Goal: Task Accomplishment & Management: Complete application form

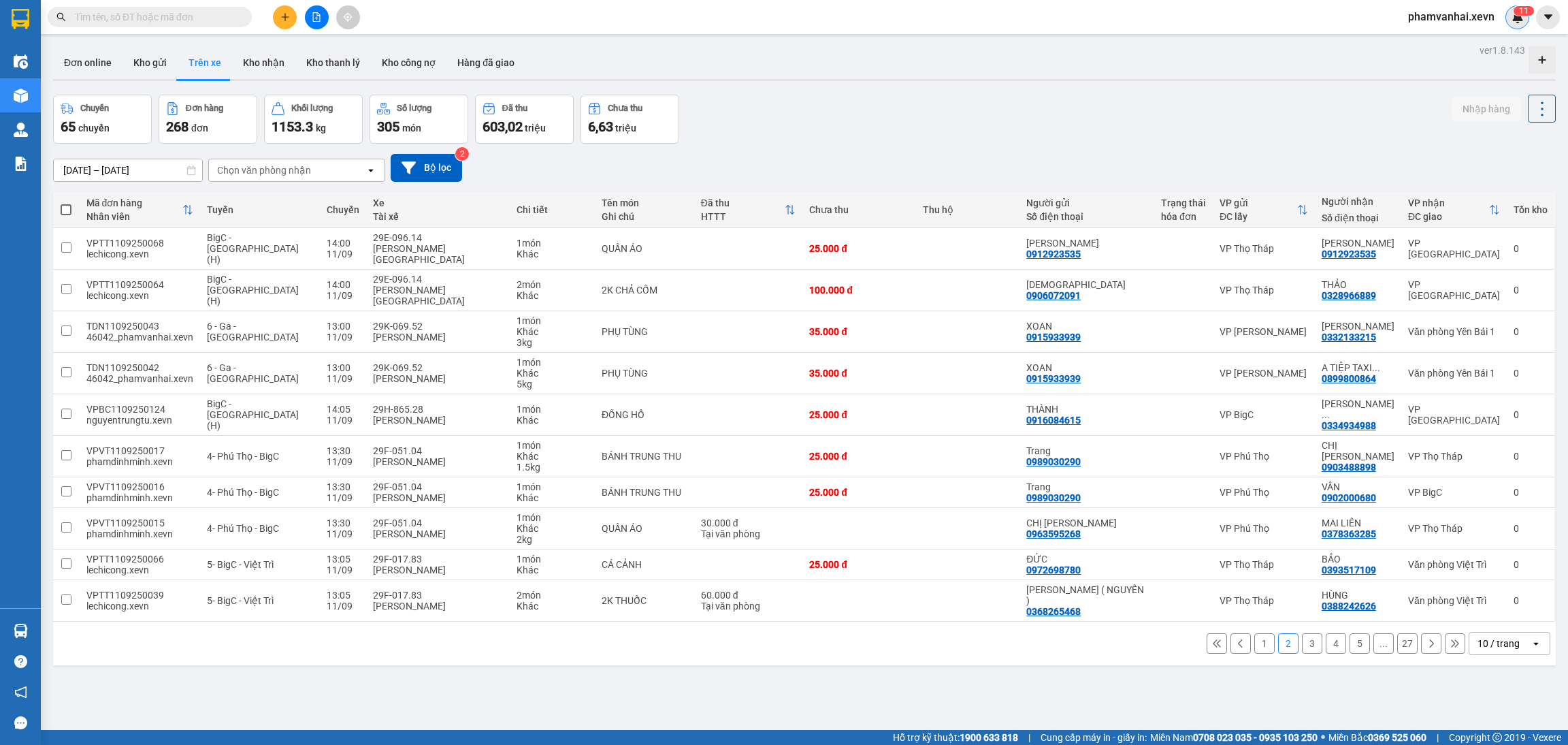
click at [1517, 25] on div "1 1" at bounding box center [1517, 17] width 24 height 24
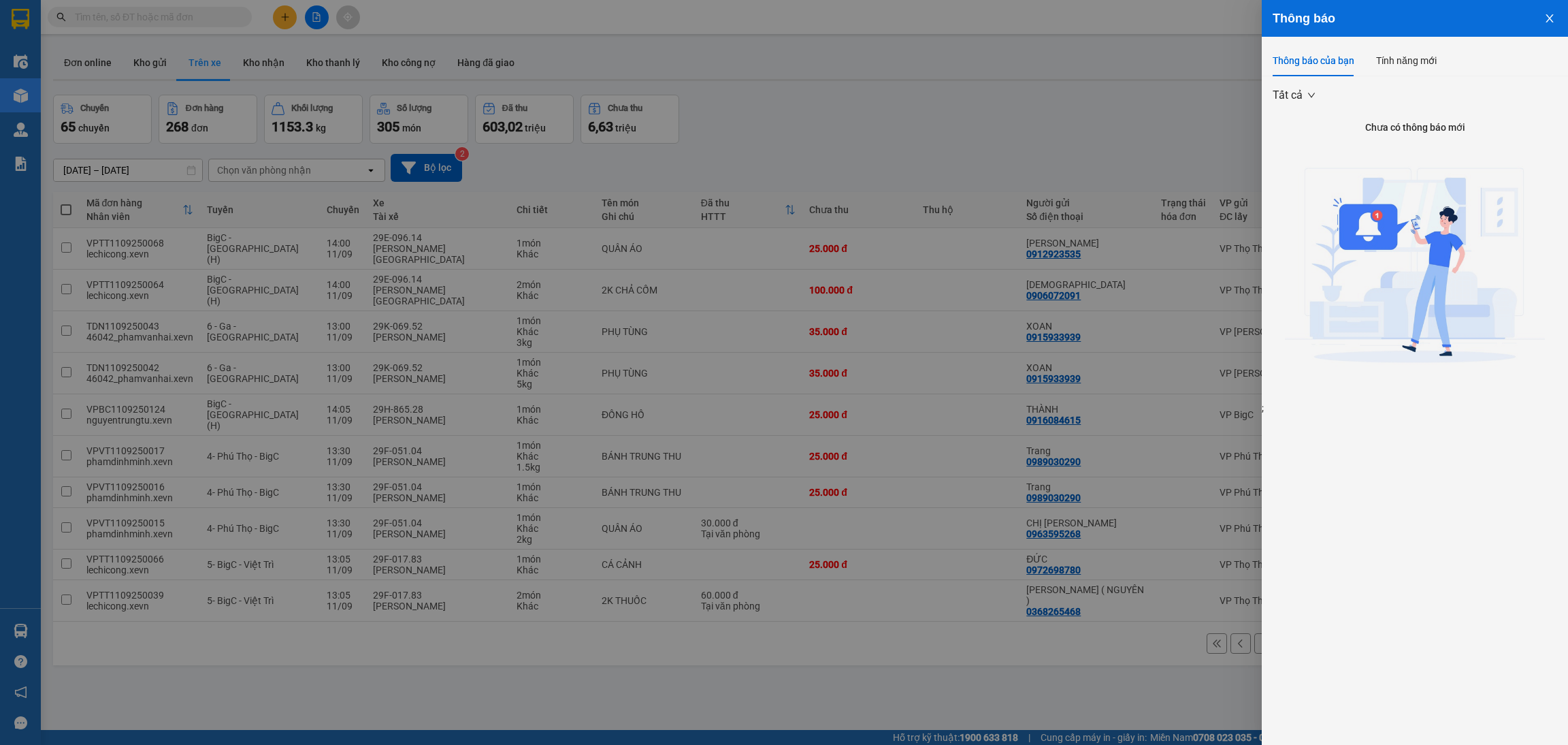
click at [1544, 28] on button "Close" at bounding box center [1550, 17] width 37 height 35
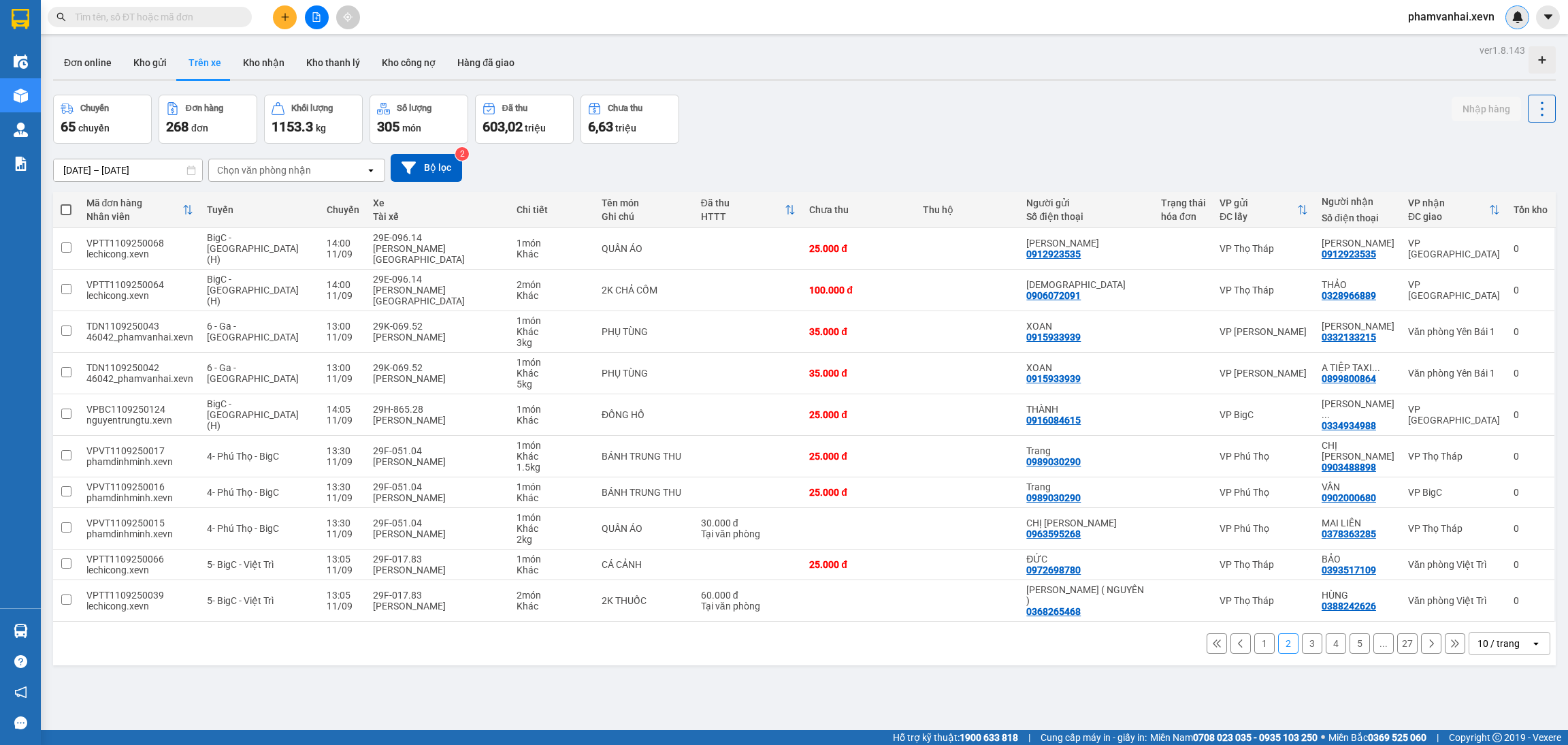
click at [1524, 22] on div at bounding box center [1517, 17] width 24 height 24
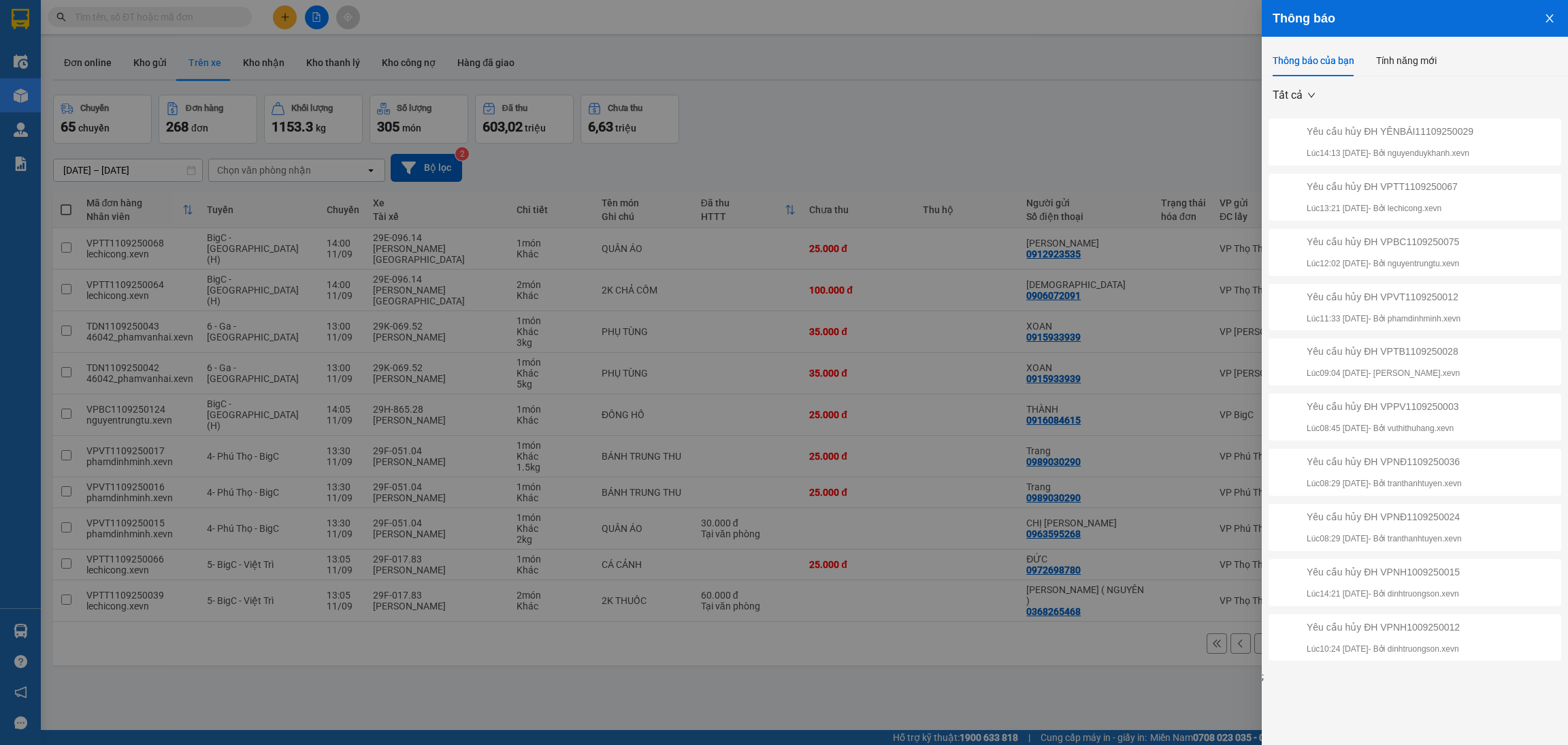
click at [1546, 25] on button "Close" at bounding box center [1550, 17] width 37 height 35
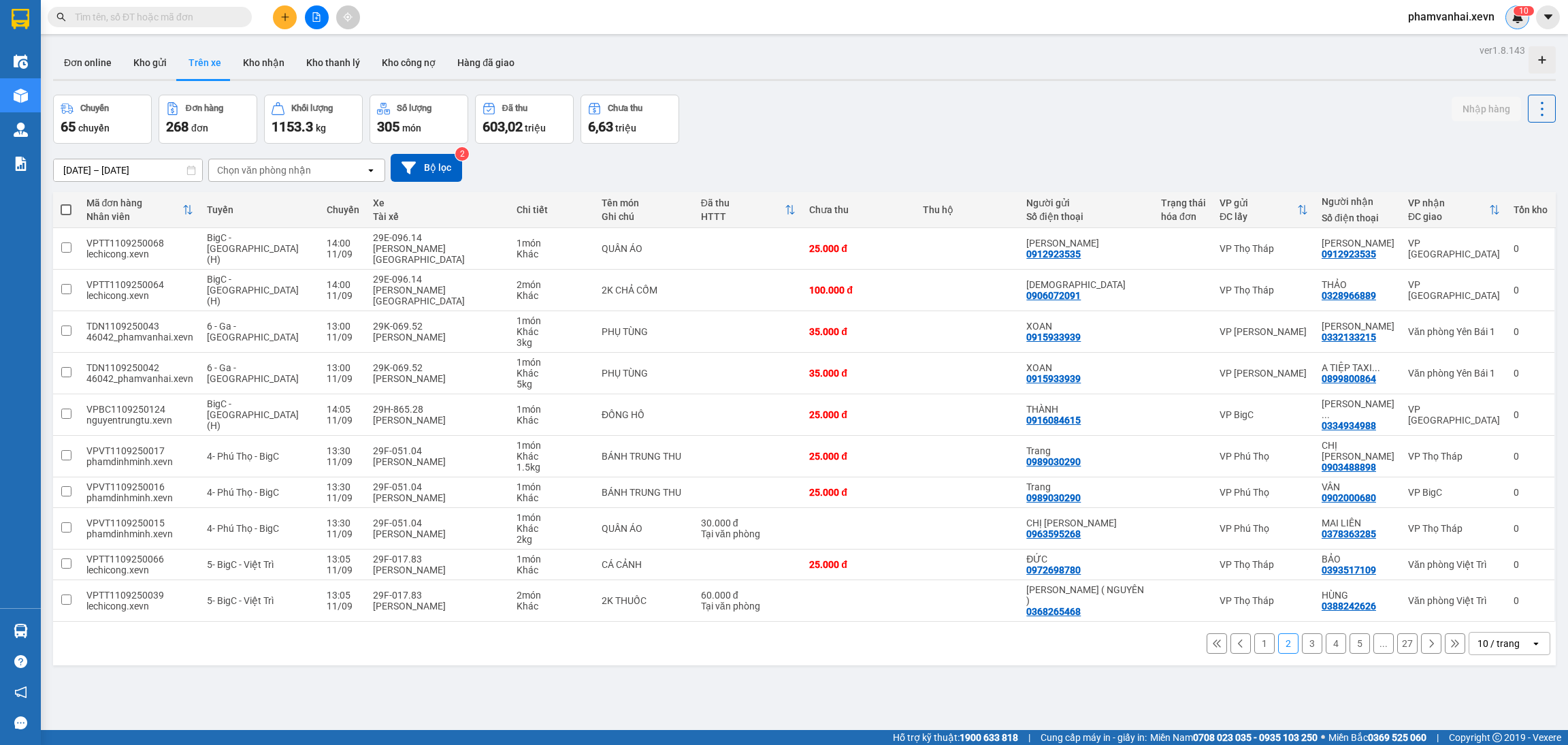
drag, startPoint x: 1503, startPoint y: 18, endPoint x: 1510, endPoint y: 17, distance: 7.1
click at [1505, 17] on div "phamvanhai.xevn 1 0" at bounding box center [1463, 17] width 132 height 24
click at [1511, 17] on img at bounding box center [1517, 17] width 12 height 12
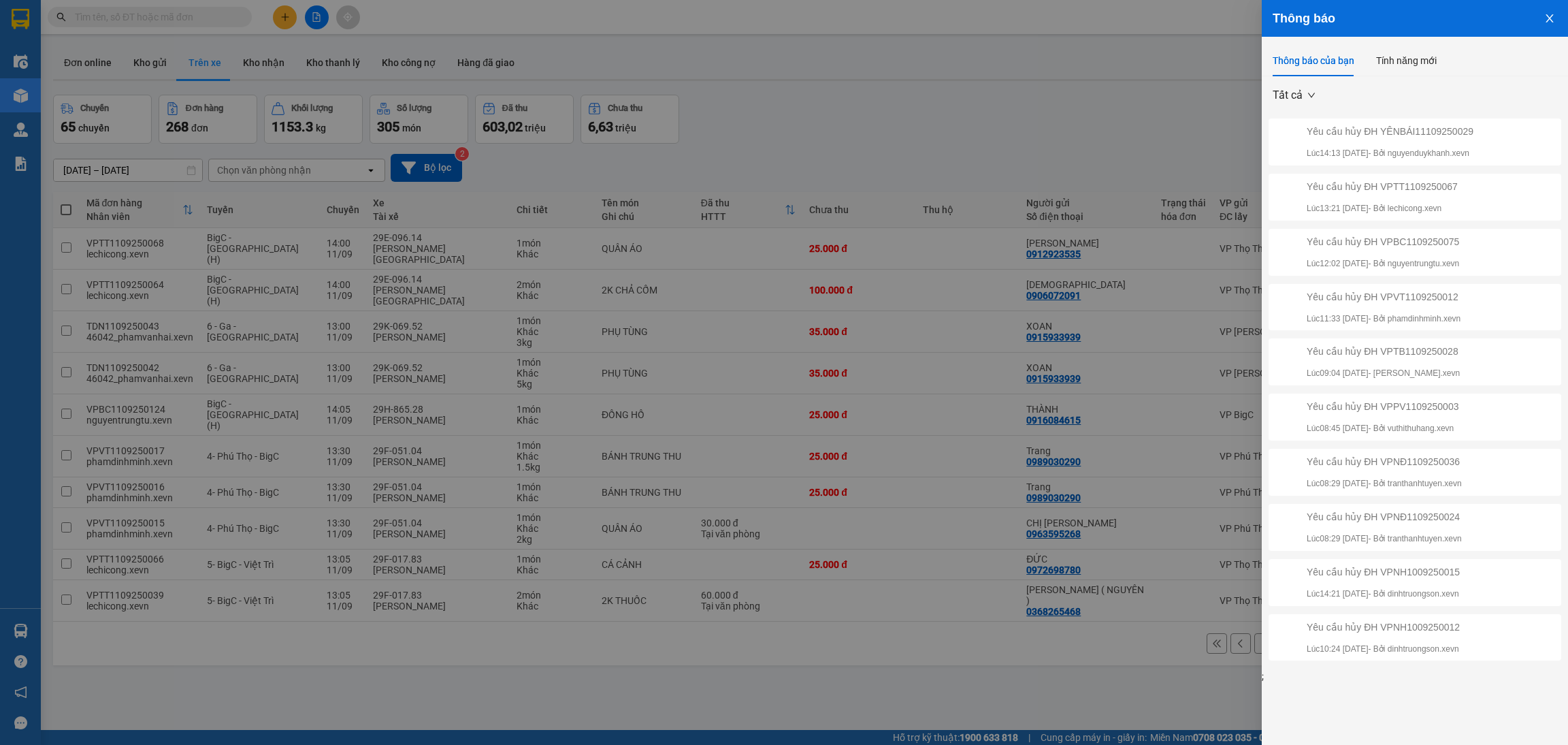
click at [1376, 141] on div "Yêu cầu hủy ĐH YÊNBÁI11109250029 Lúc 14:13 [DATE] - Bởi nguyenduykhanh.xevn" at bounding box center [1390, 142] width 166 height 36
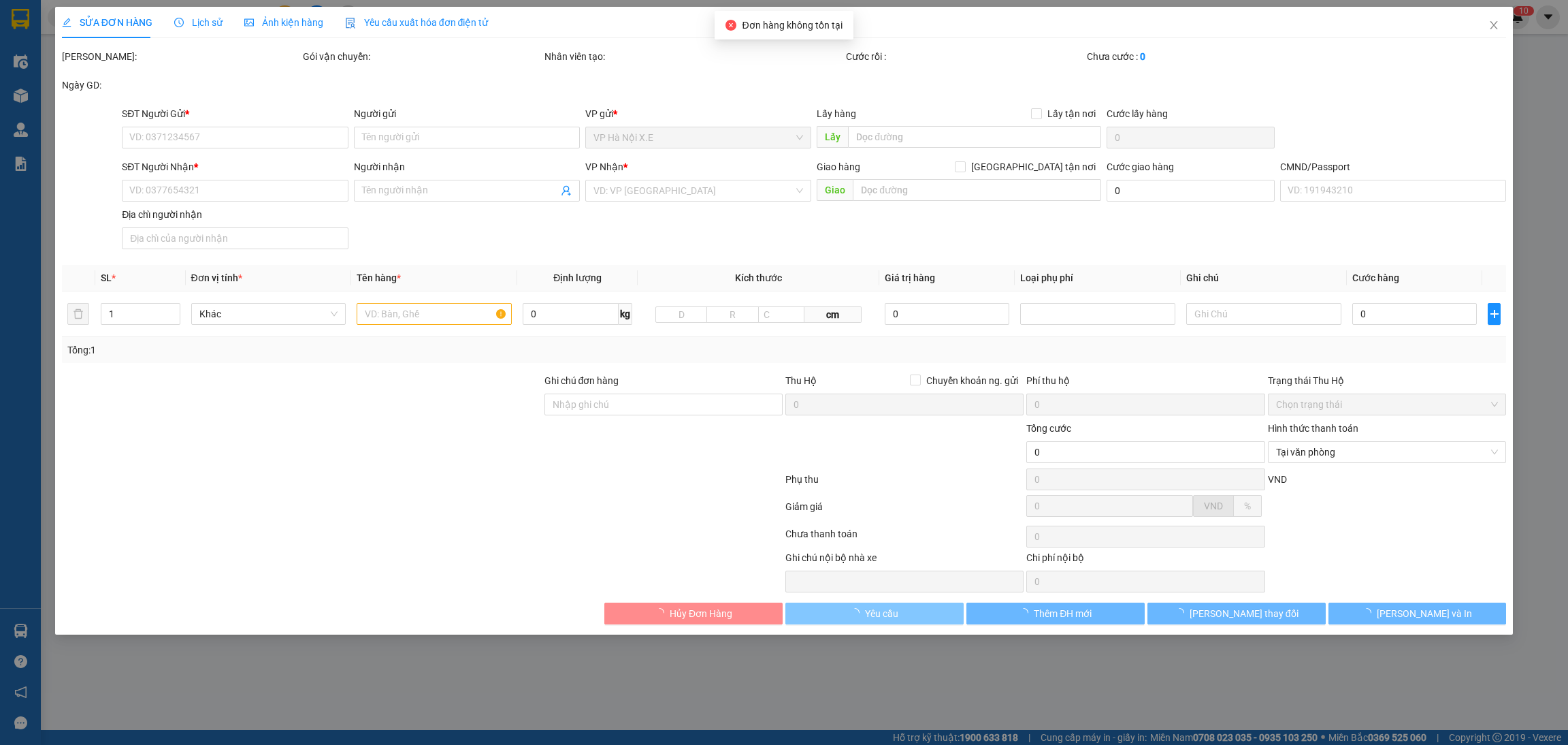
click at [879, 614] on span "Yêu cầu" at bounding box center [881, 613] width 33 height 15
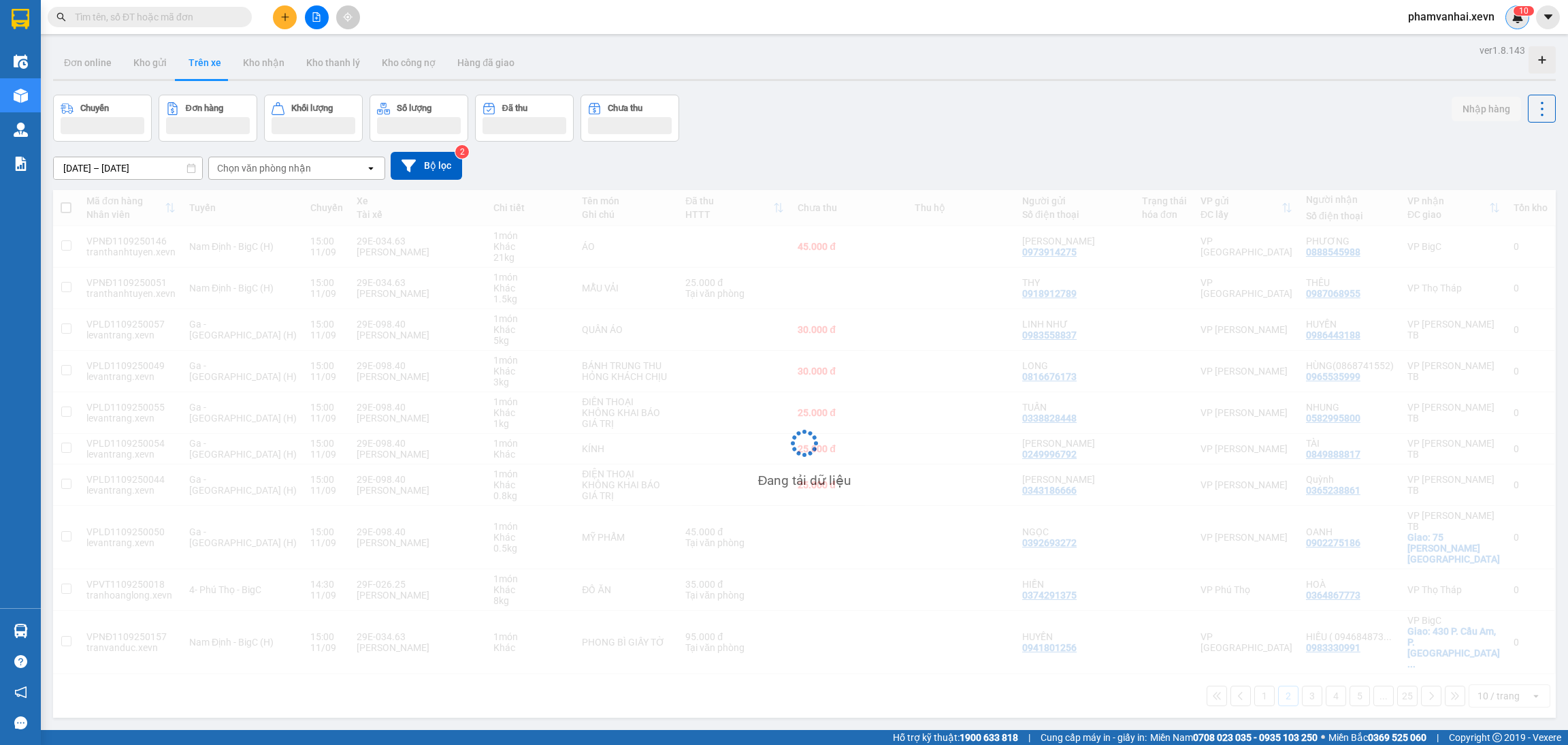
click at [1529, 13] on sup "1 0" at bounding box center [1524, 10] width 21 height 9
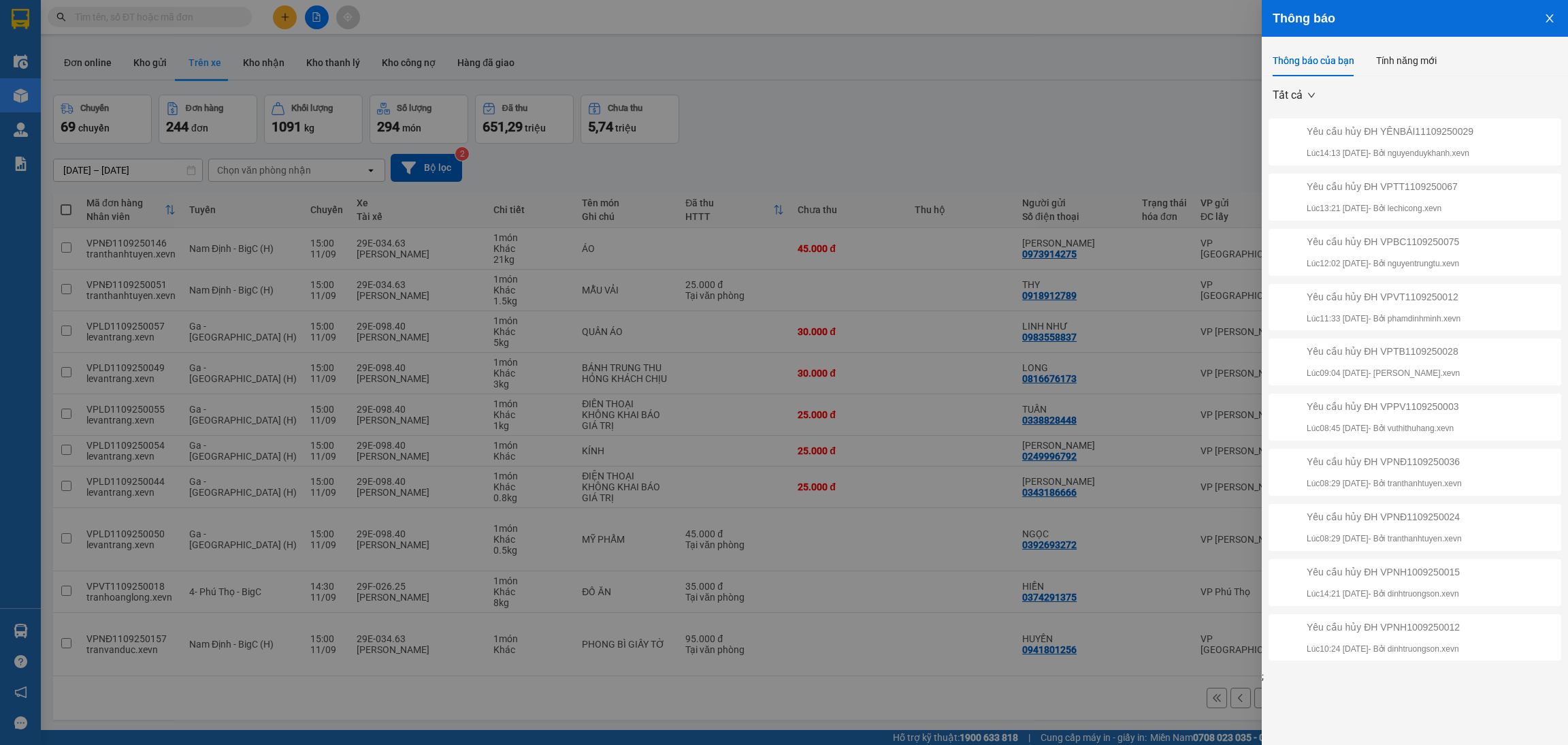
click at [1373, 185] on div "Yêu cầu hủy ĐH VPTT1109250067" at bounding box center [1382, 186] width 151 height 15
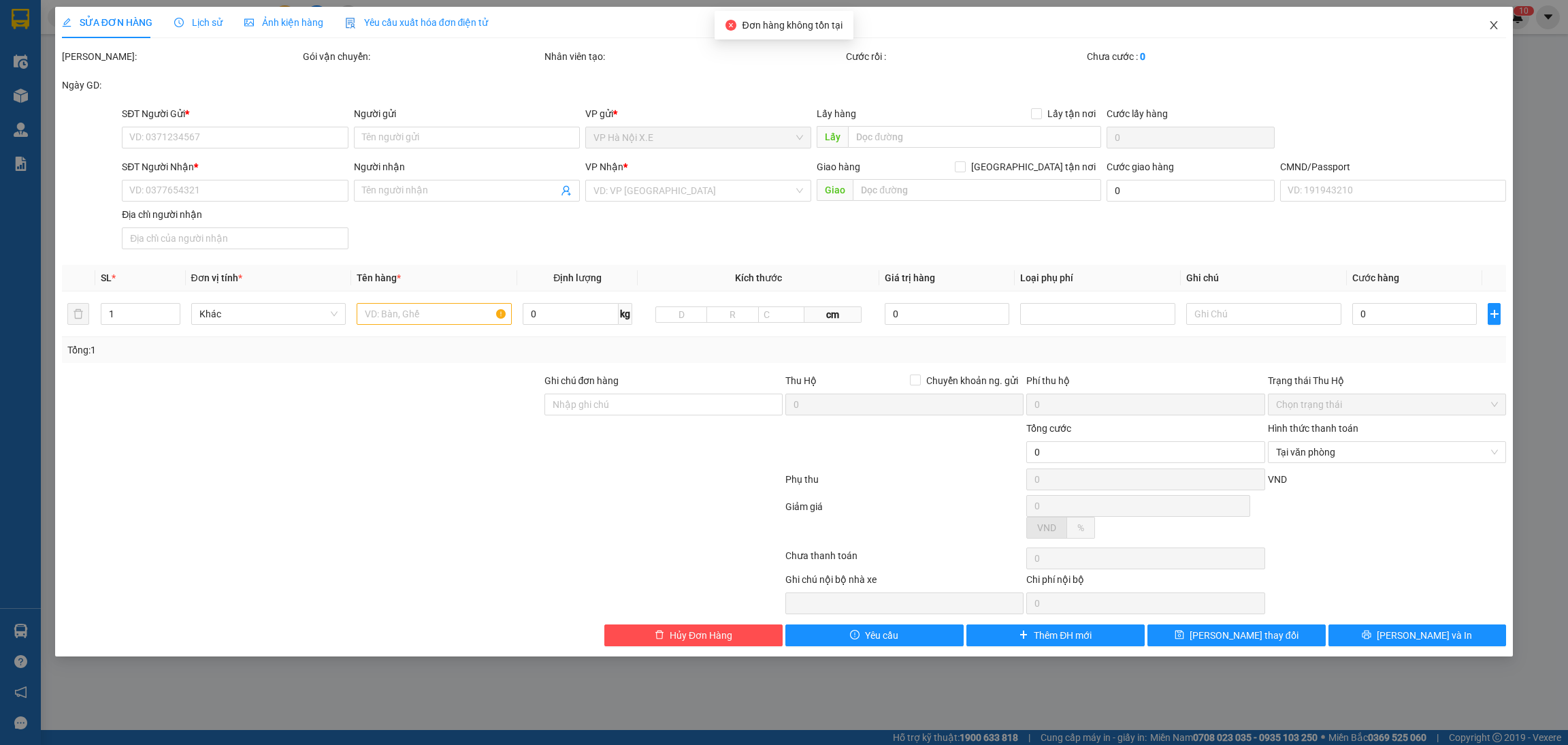
click at [1491, 29] on icon "close" at bounding box center [1493, 25] width 11 height 11
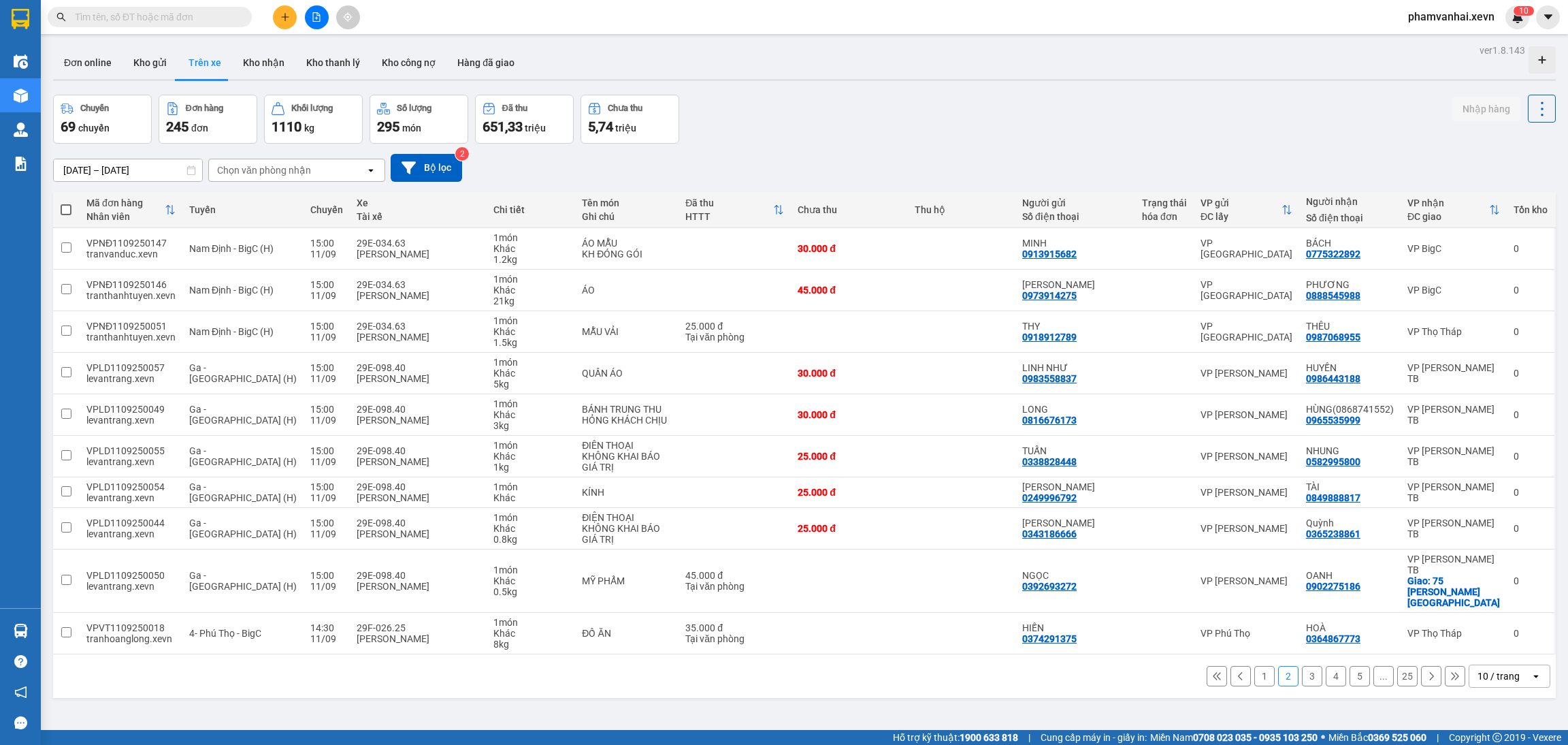
click at [888, 148] on div "[DATE] – [DATE] Press the down arrow key to interact with the calendar and sele…" at bounding box center [804, 168] width 1502 height 48
click at [136, 65] on button "Kho gửi" at bounding box center [150, 62] width 55 height 32
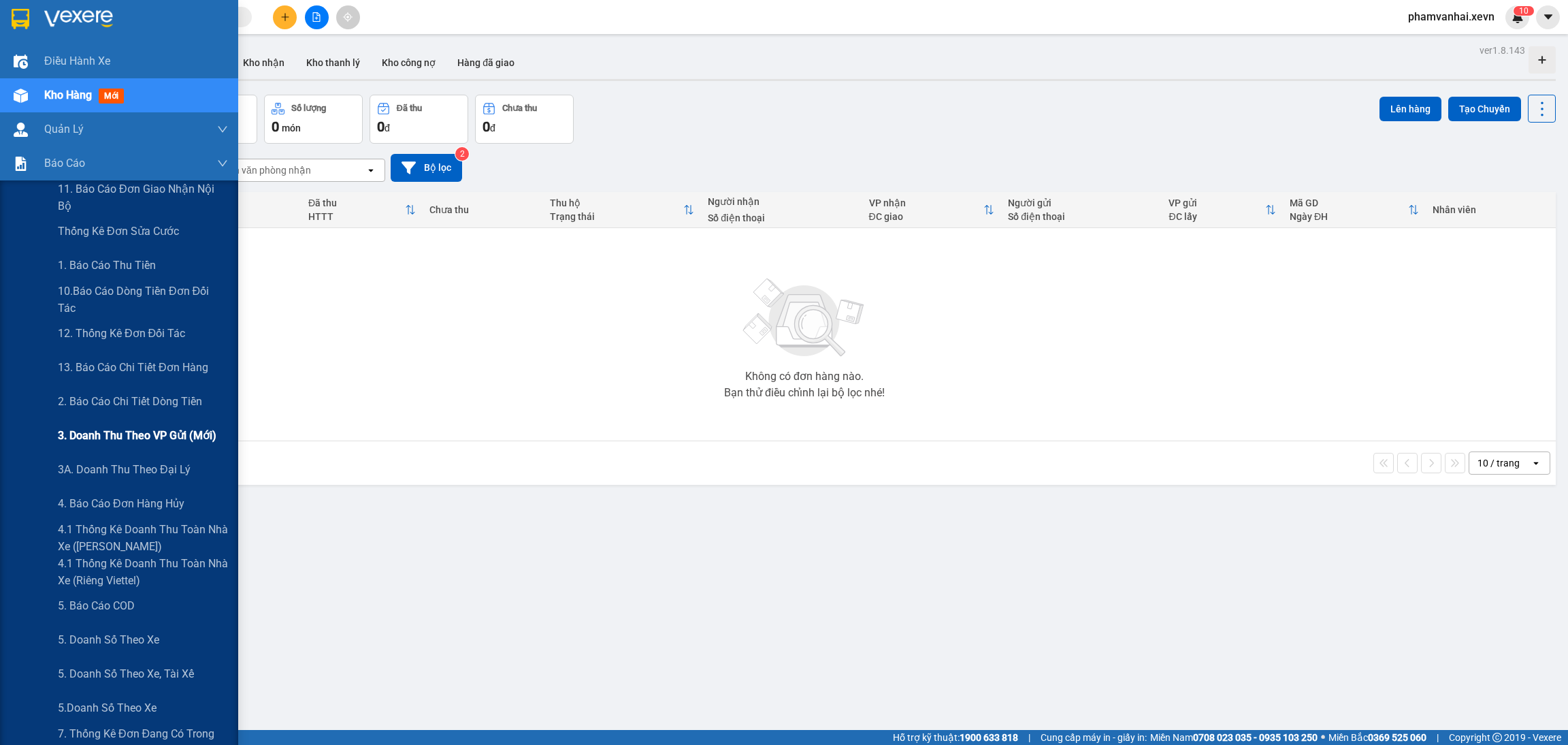
click at [157, 432] on span "3. Doanh Thu theo VP Gửi (mới)" at bounding box center [137, 435] width 159 height 17
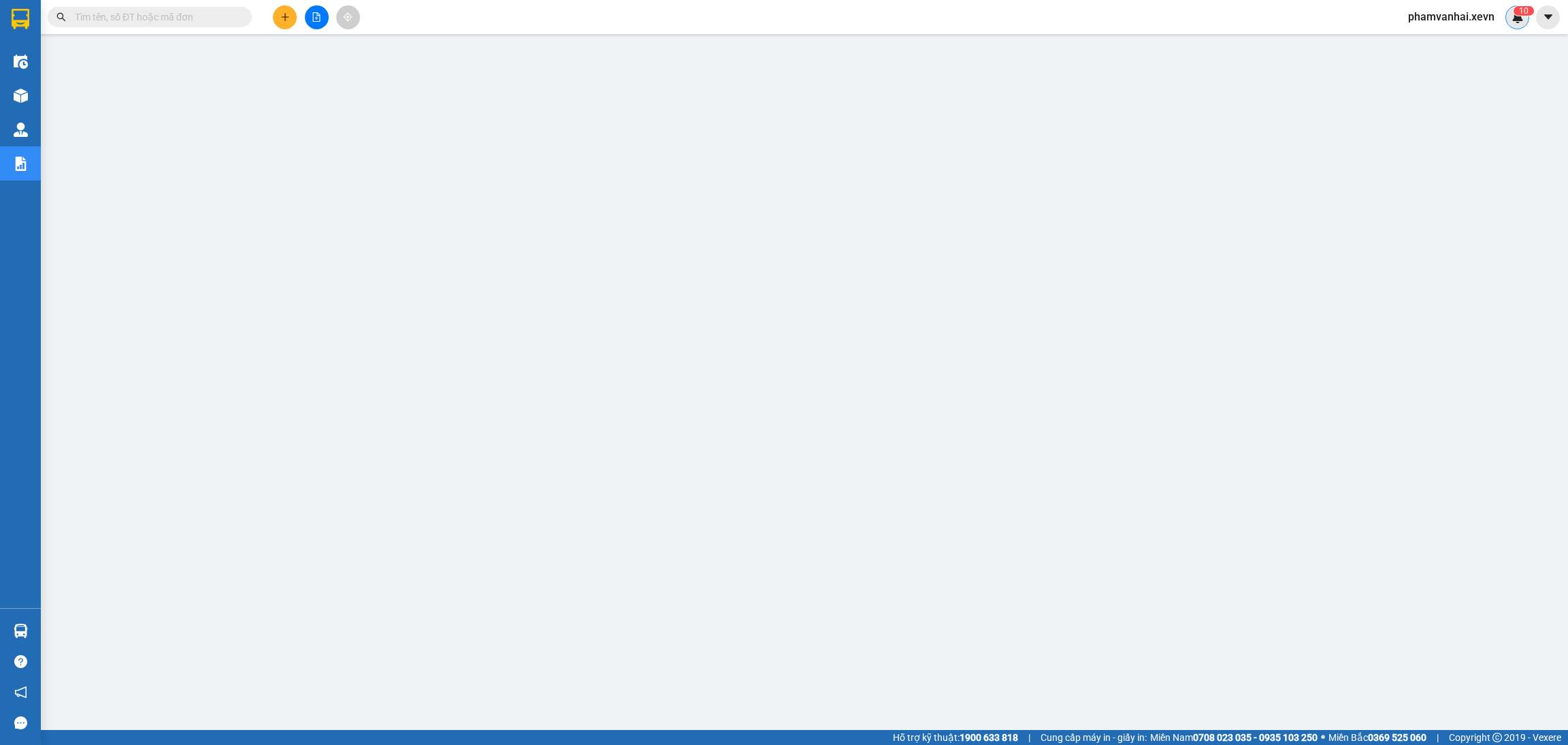
click at [1510, 17] on div "1 0" at bounding box center [1517, 17] width 24 height 24
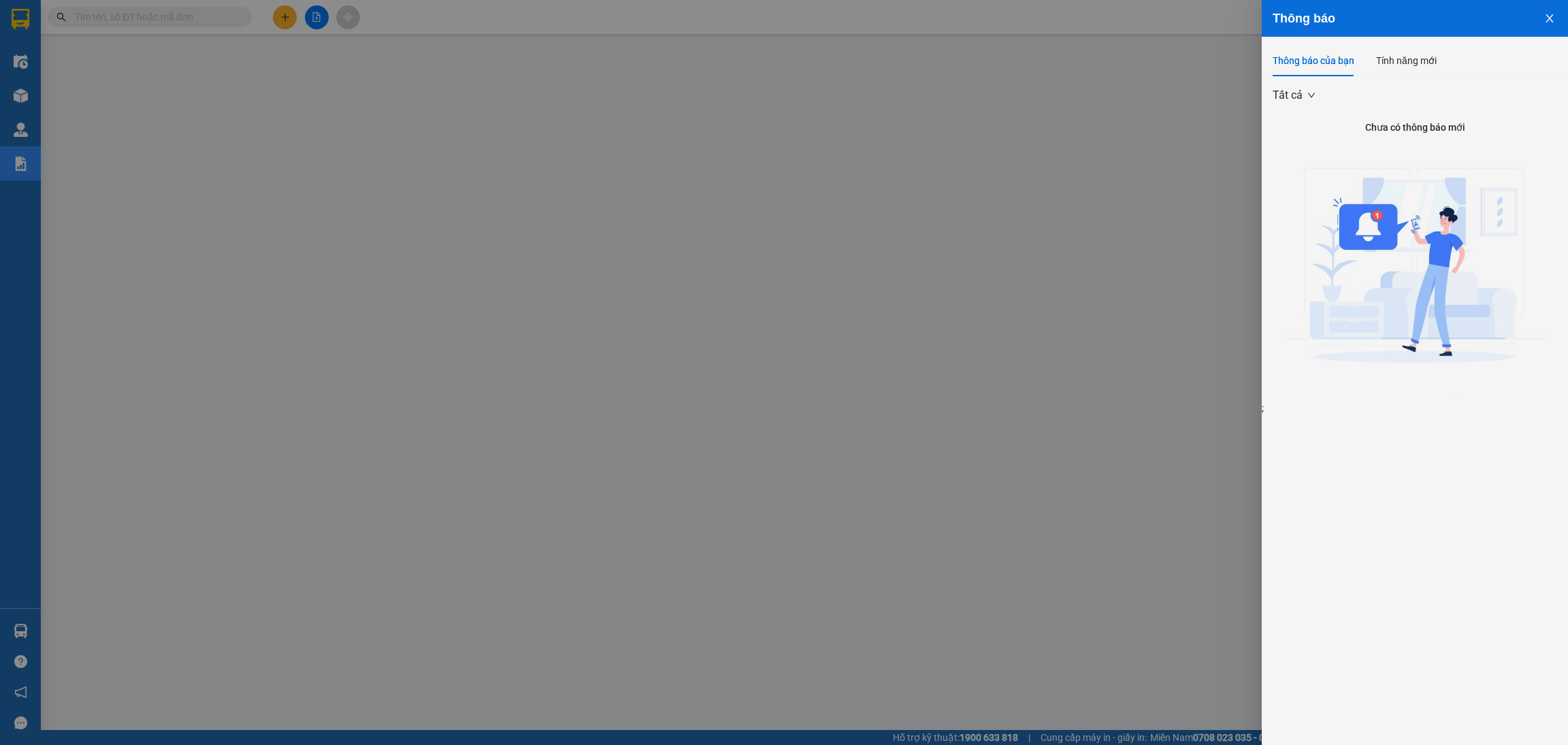
click at [1551, 21] on icon "close" at bounding box center [1549, 18] width 7 height 8
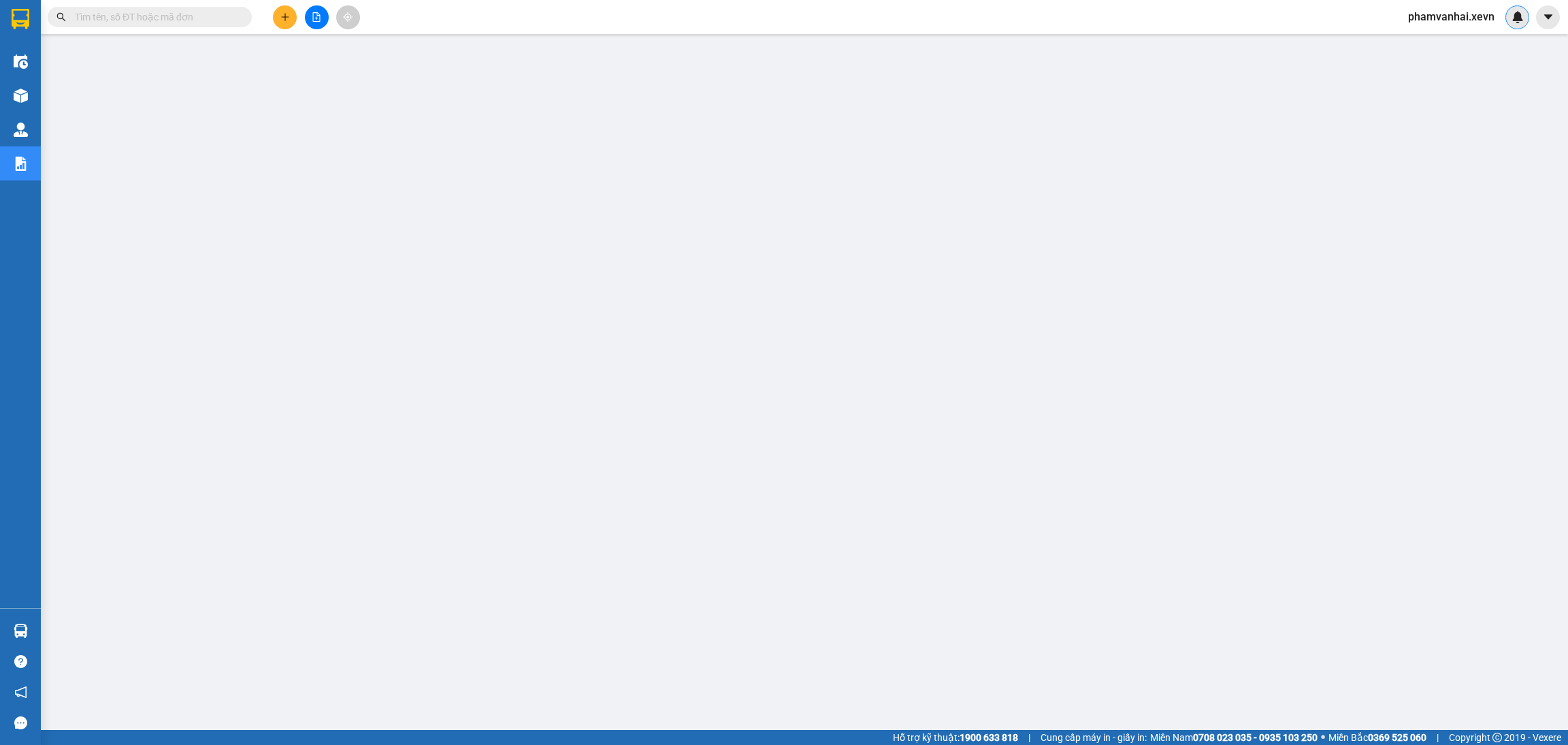
click at [1506, 13] on div at bounding box center [1517, 17] width 24 height 24
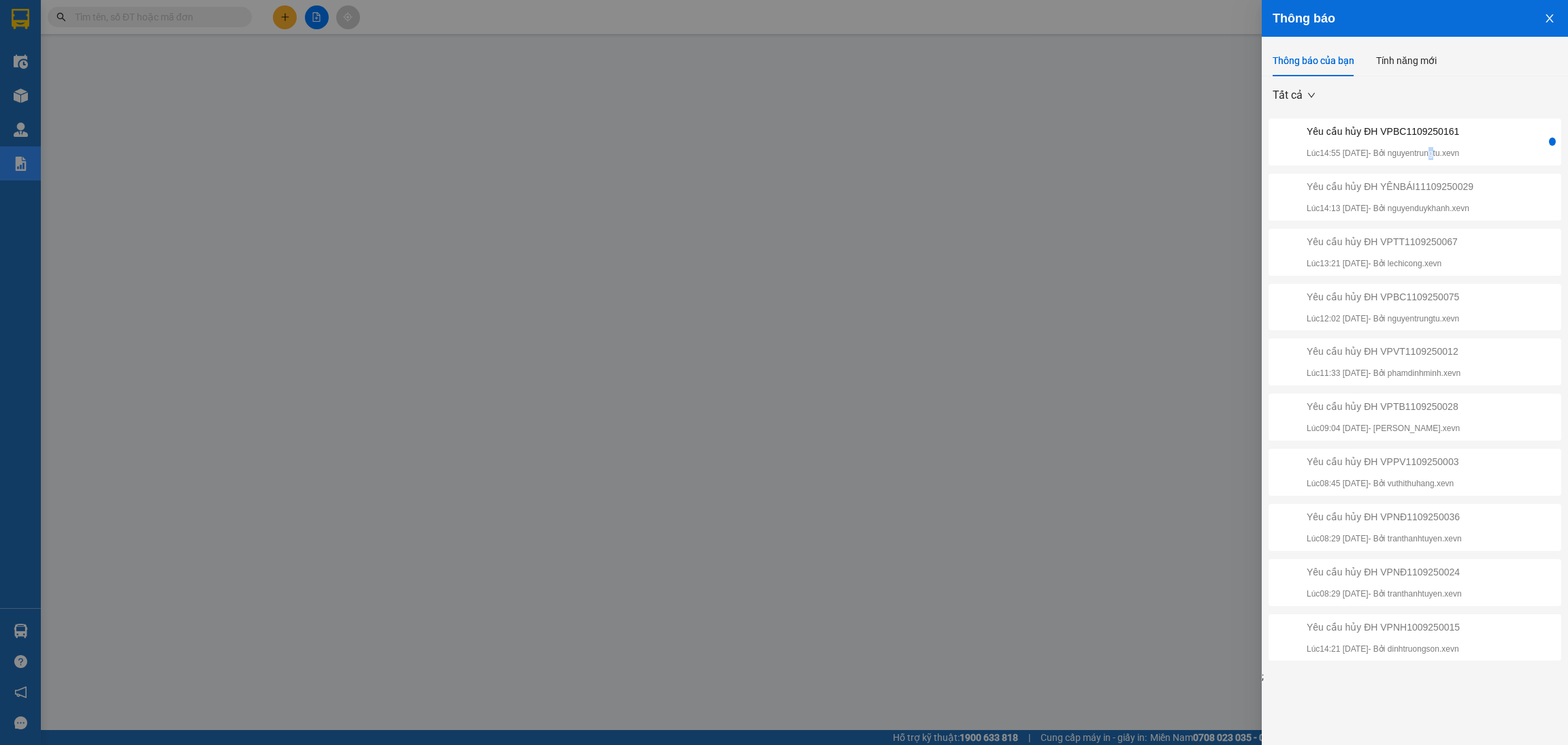
click at [1446, 139] on div "Yêu cầu hủy ĐH VPBC1109250161 Lúc 14:55 [DATE] - Bởi nguyentrungtu.xevn" at bounding box center [1382, 142] width 152 height 36
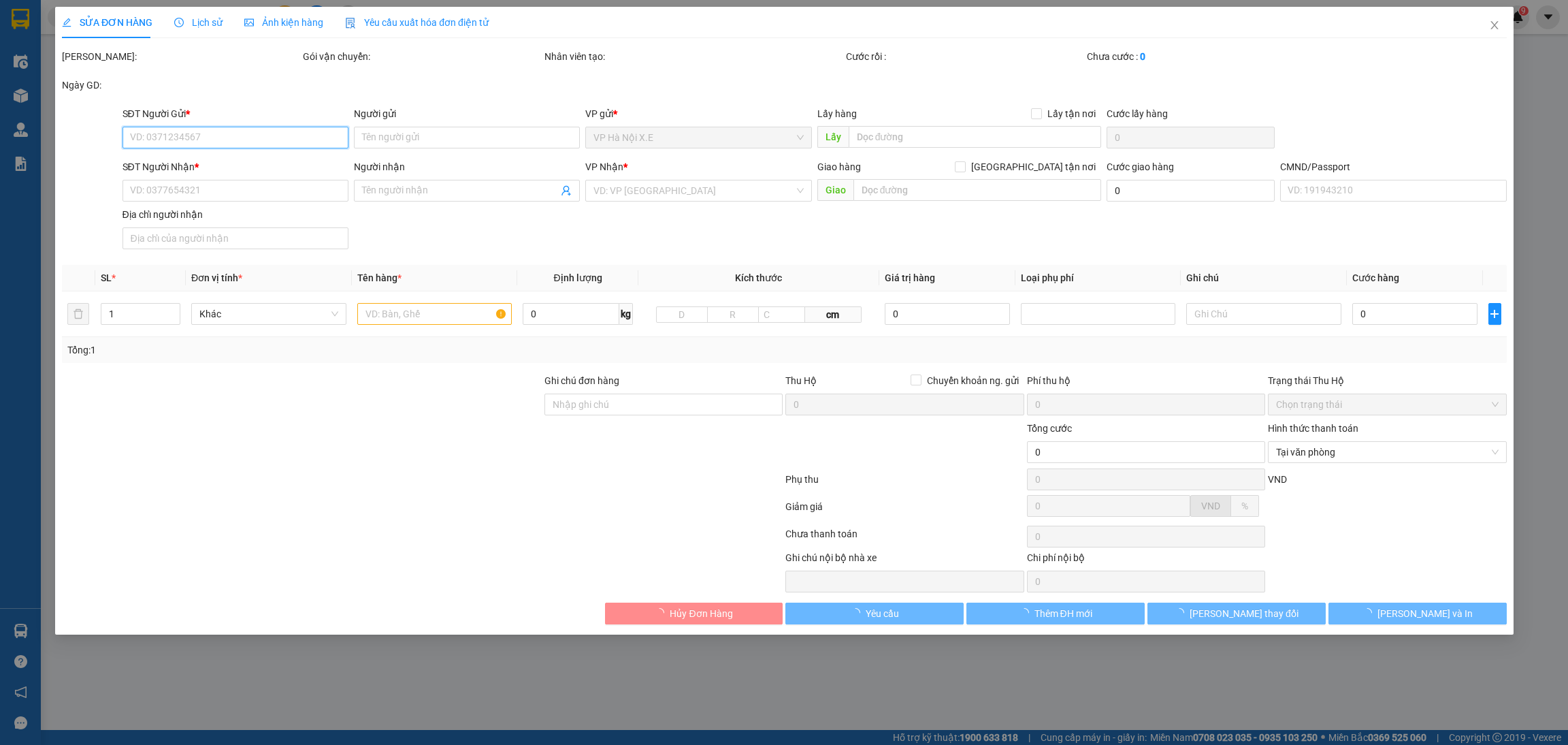
type input "0972339966"
type input "VANG"
type input "0986020879"
type input "cty Thuận An"
type input "036074009399 HOÀNG DUY THÀNH [GEOGRAPHIC_DATA] , [GEOGRAPHIC_DATA]"
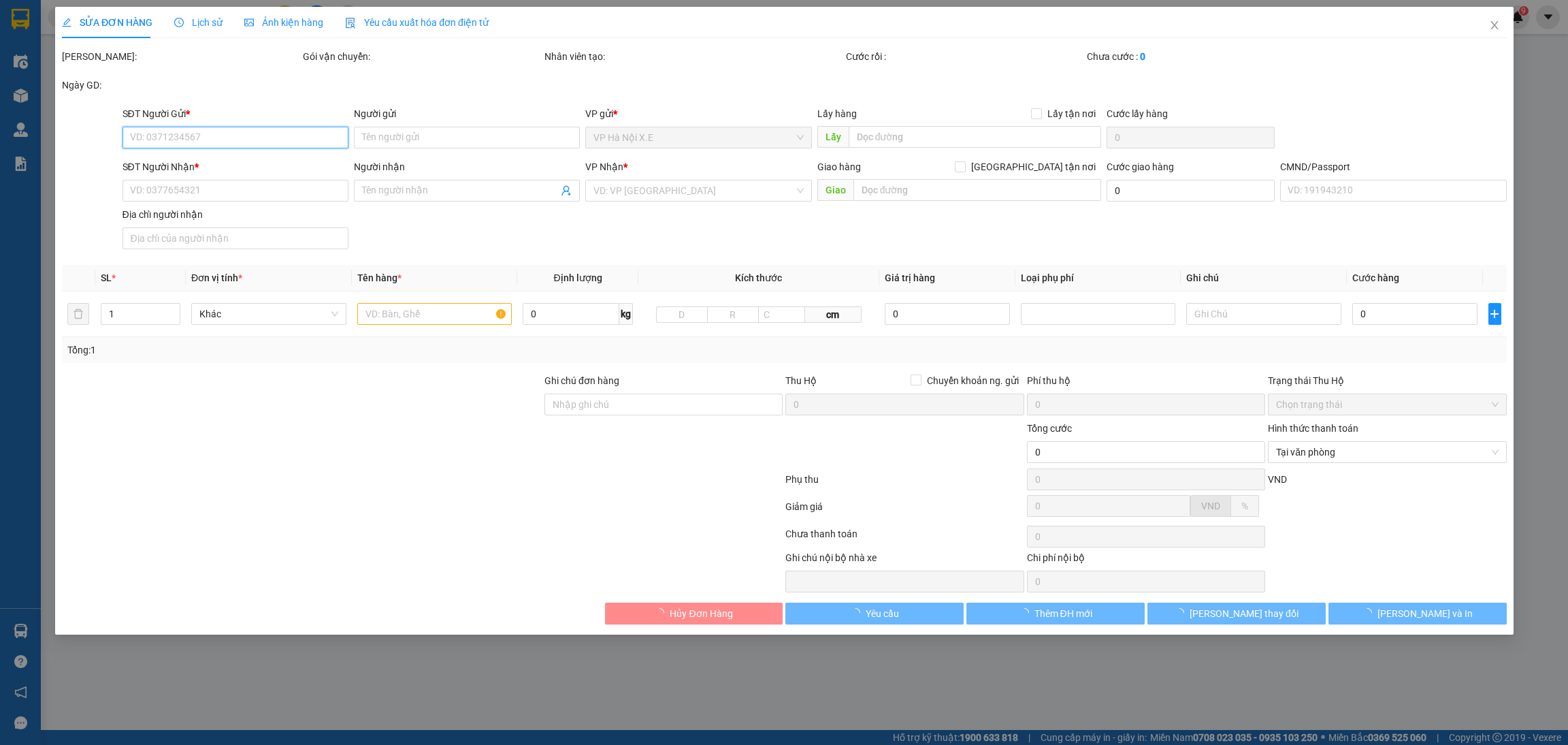
type input "30.000"
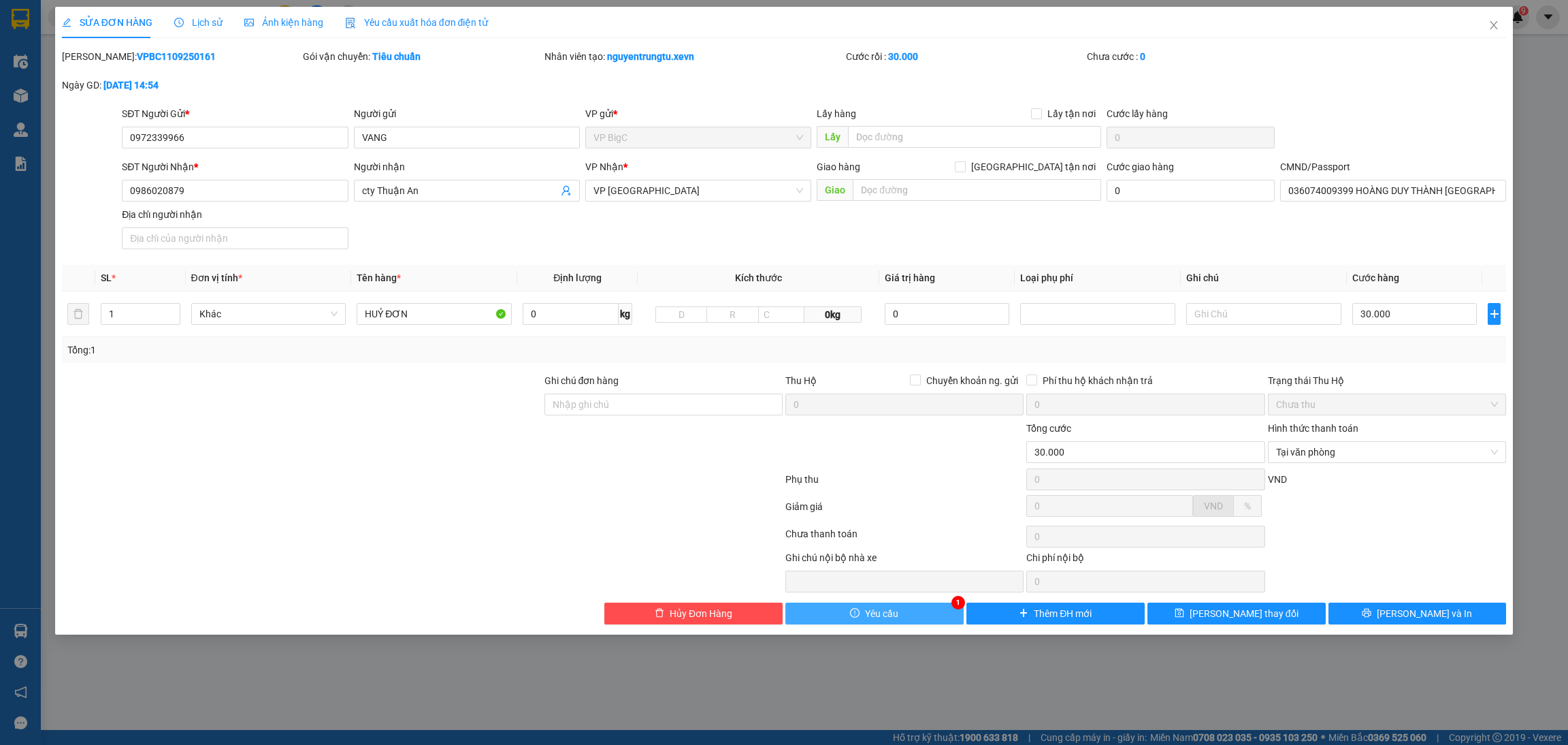
click at [900, 617] on button "Yêu cầu" at bounding box center [875, 613] width 178 height 22
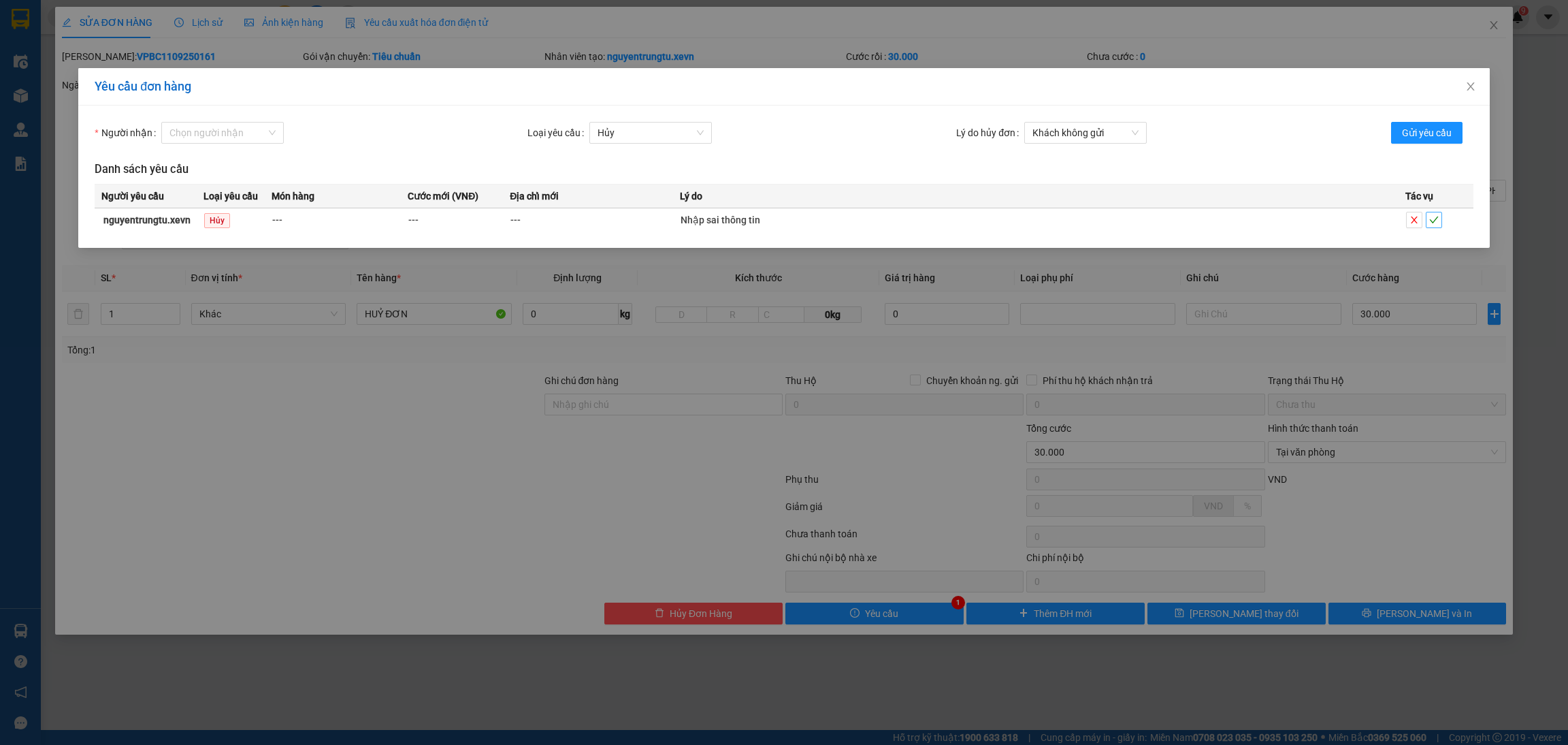
click at [1432, 221] on icon "check" at bounding box center [1433, 219] width 9 height 9
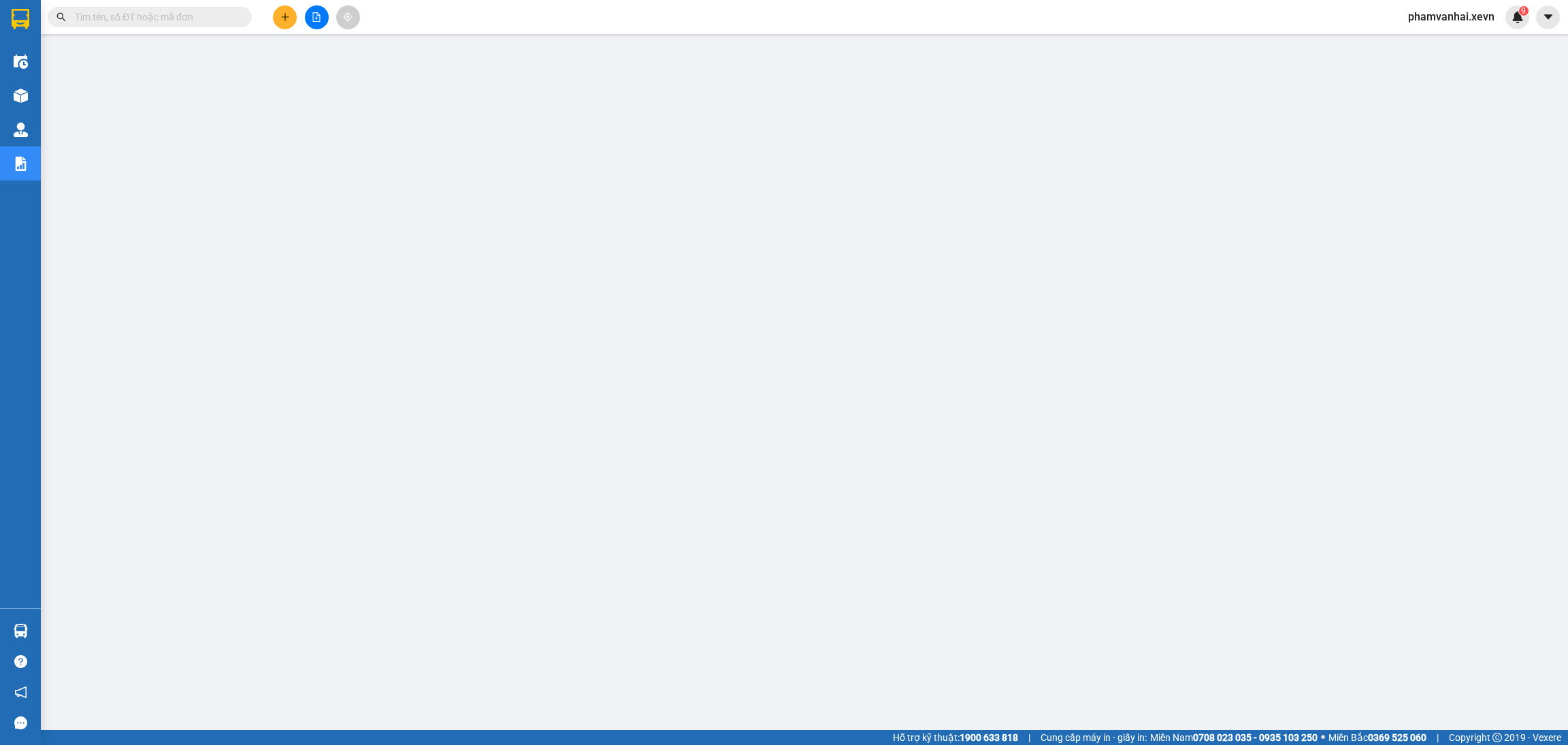
click at [192, 17] on input "text" at bounding box center [155, 17] width 161 height 15
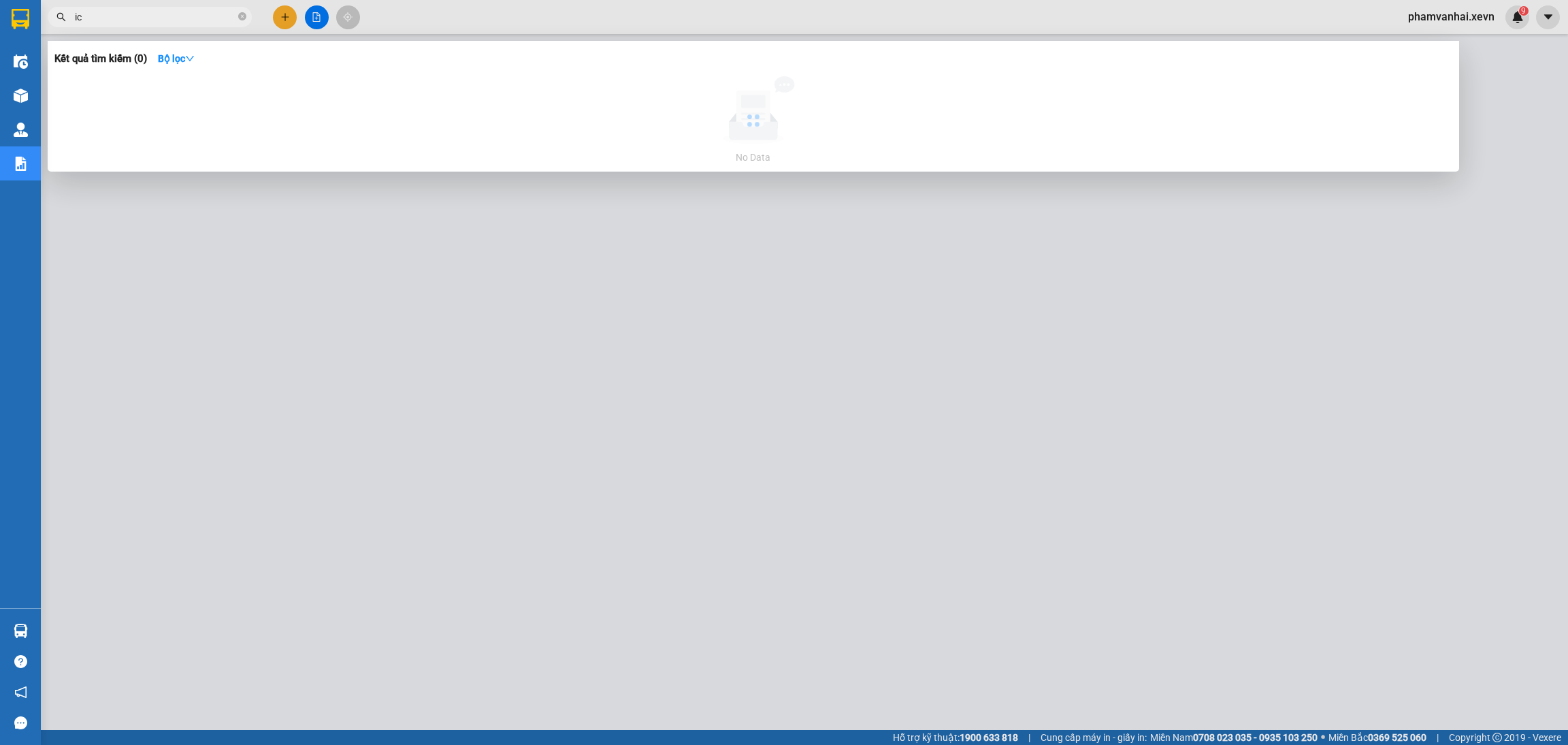
type input "ic"
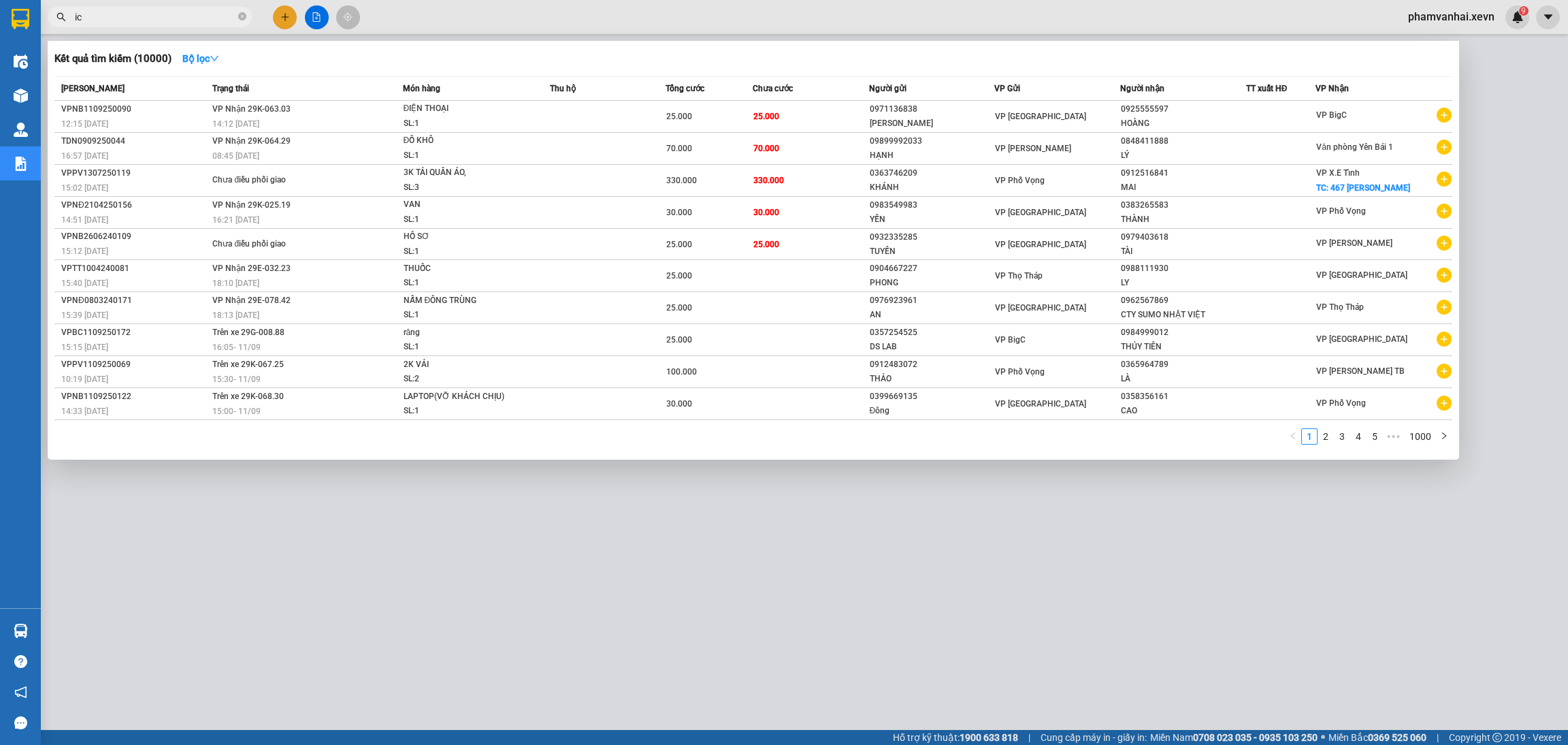
click at [1507, 28] on div at bounding box center [784, 372] width 1568 height 745
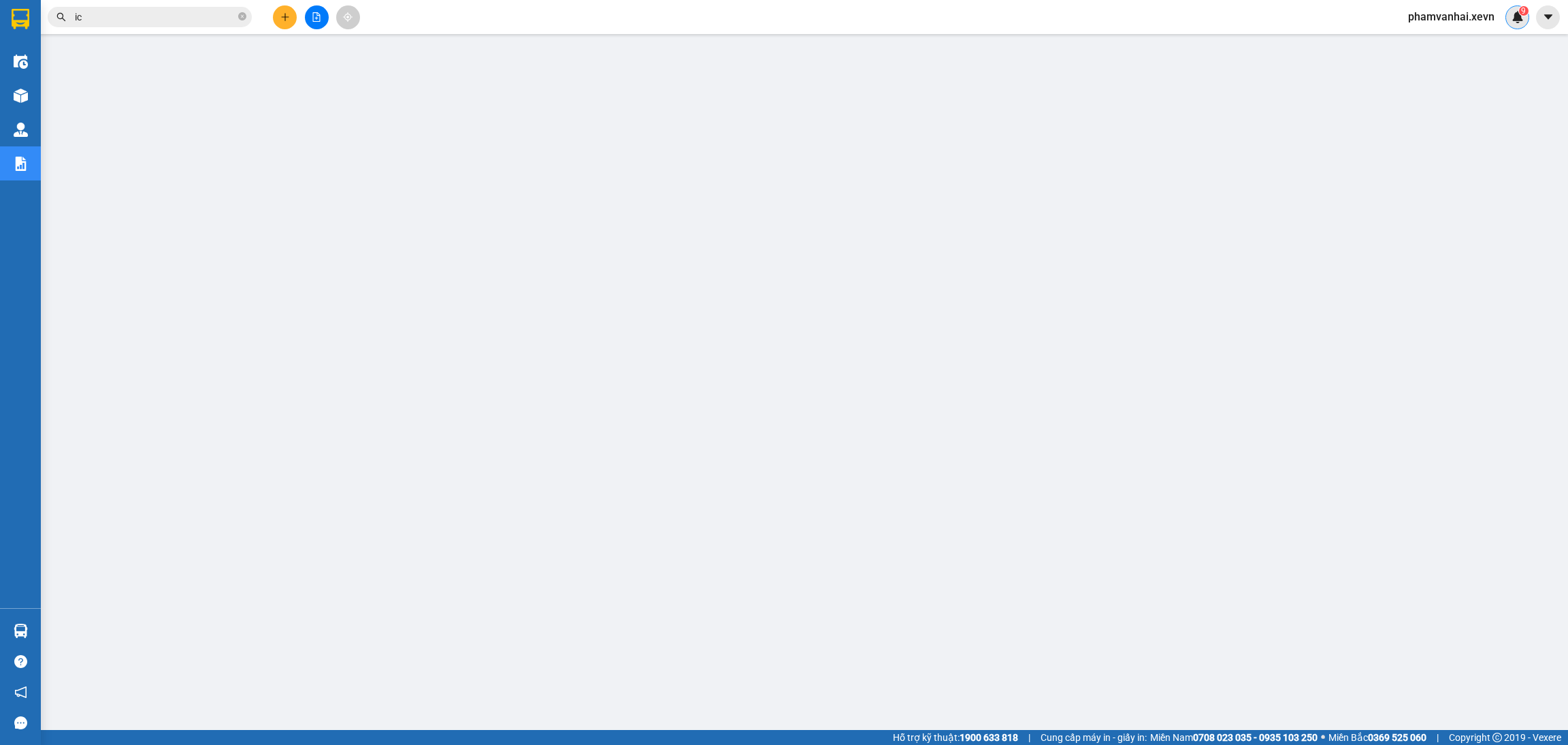
click at [1510, 22] on div "9" at bounding box center [1517, 17] width 24 height 24
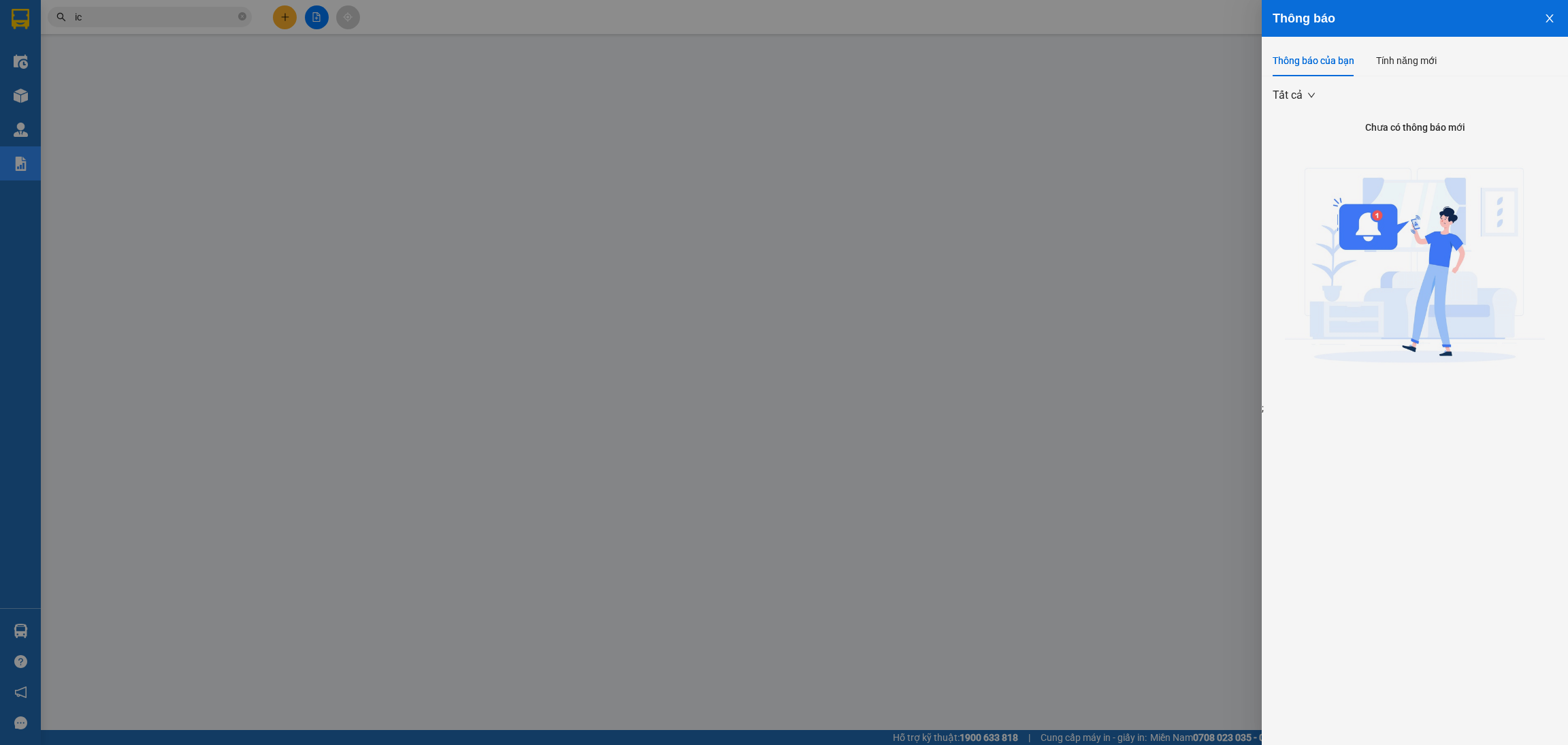
click at [1549, 21] on icon "close" at bounding box center [1549, 18] width 11 height 11
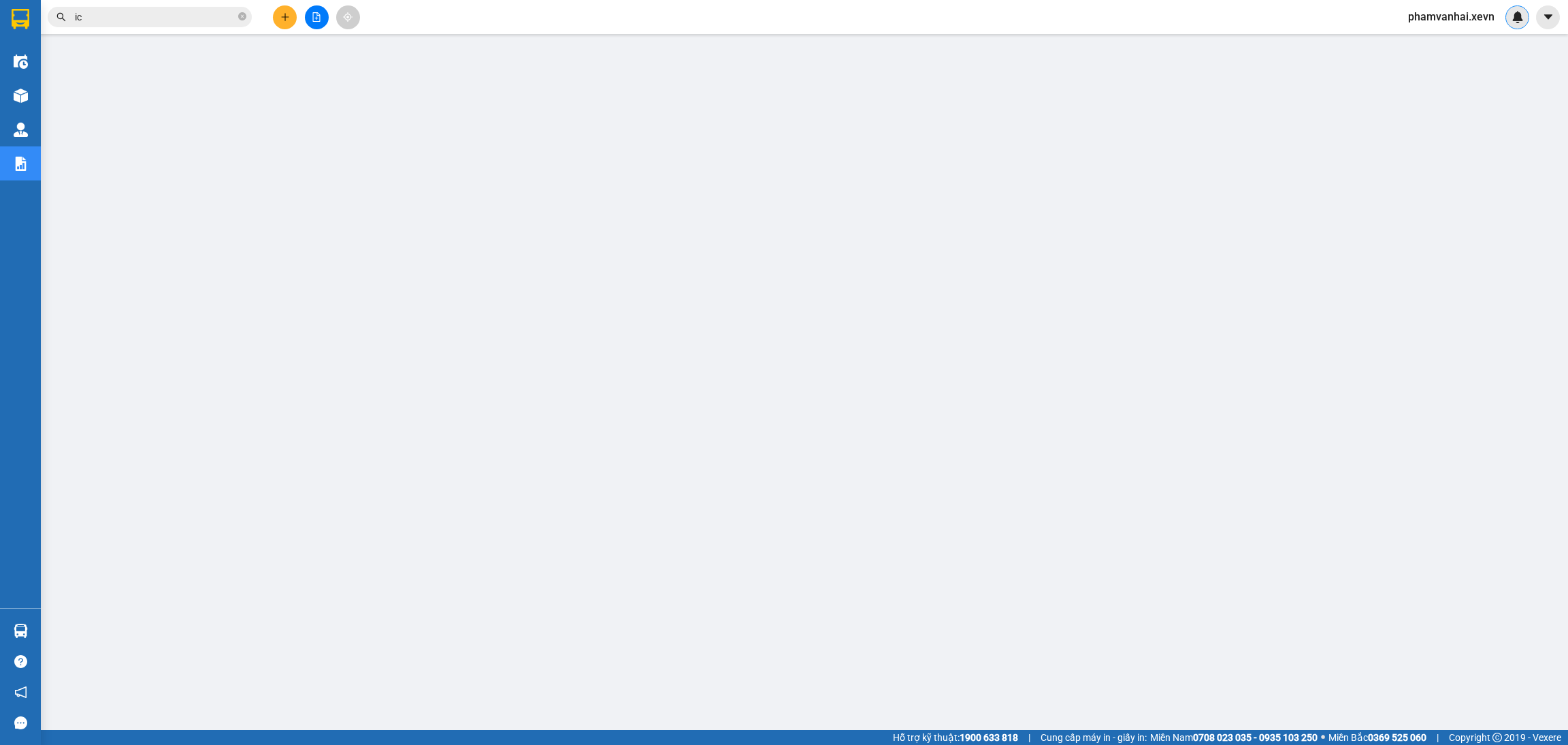
click at [1525, 17] on div at bounding box center [1517, 17] width 24 height 24
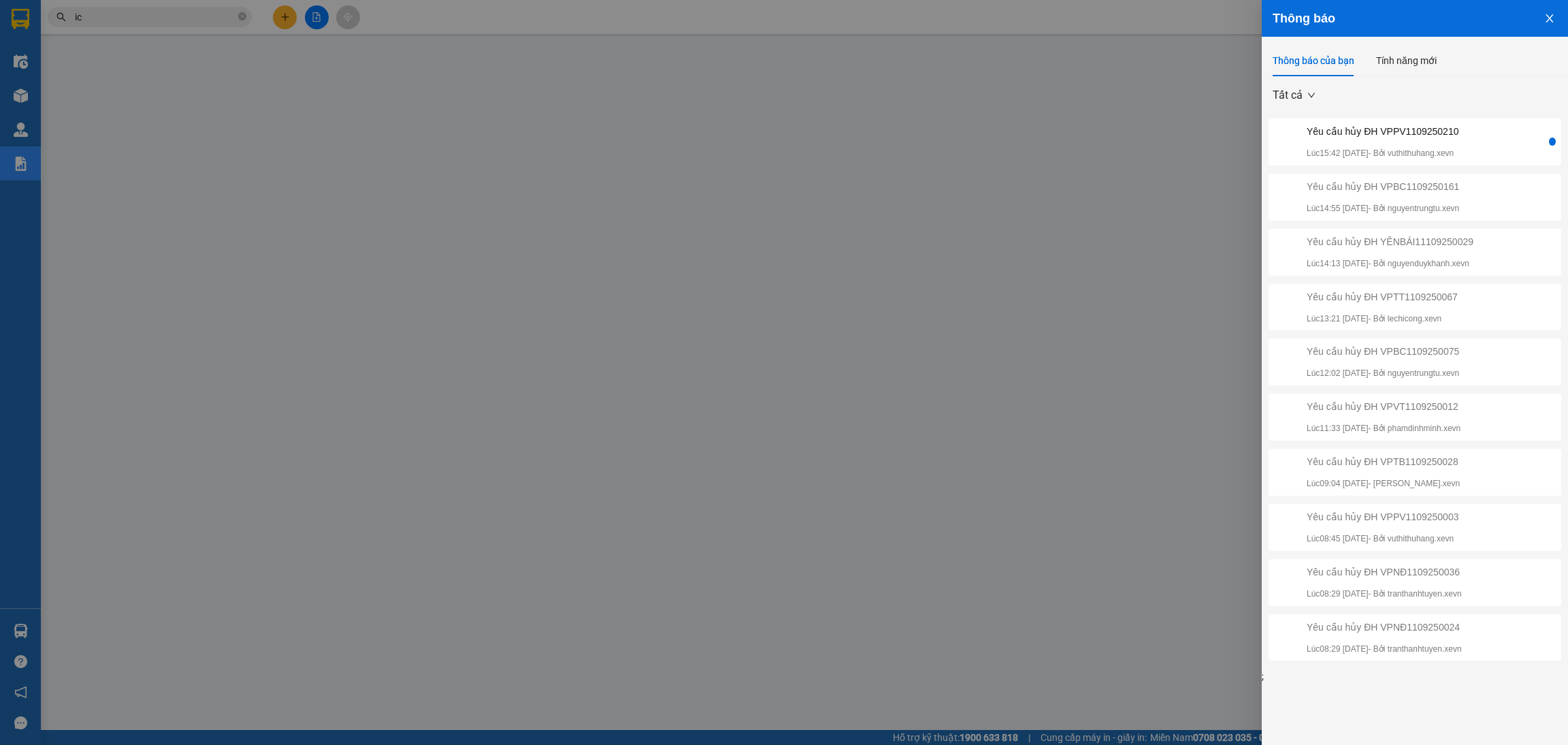
click at [1390, 144] on div "Yêu cầu hủy ĐH VPPV1109250210 Lúc 15:42 [DATE] - Bởi vuthithuhang.xevn" at bounding box center [1382, 142] width 151 height 36
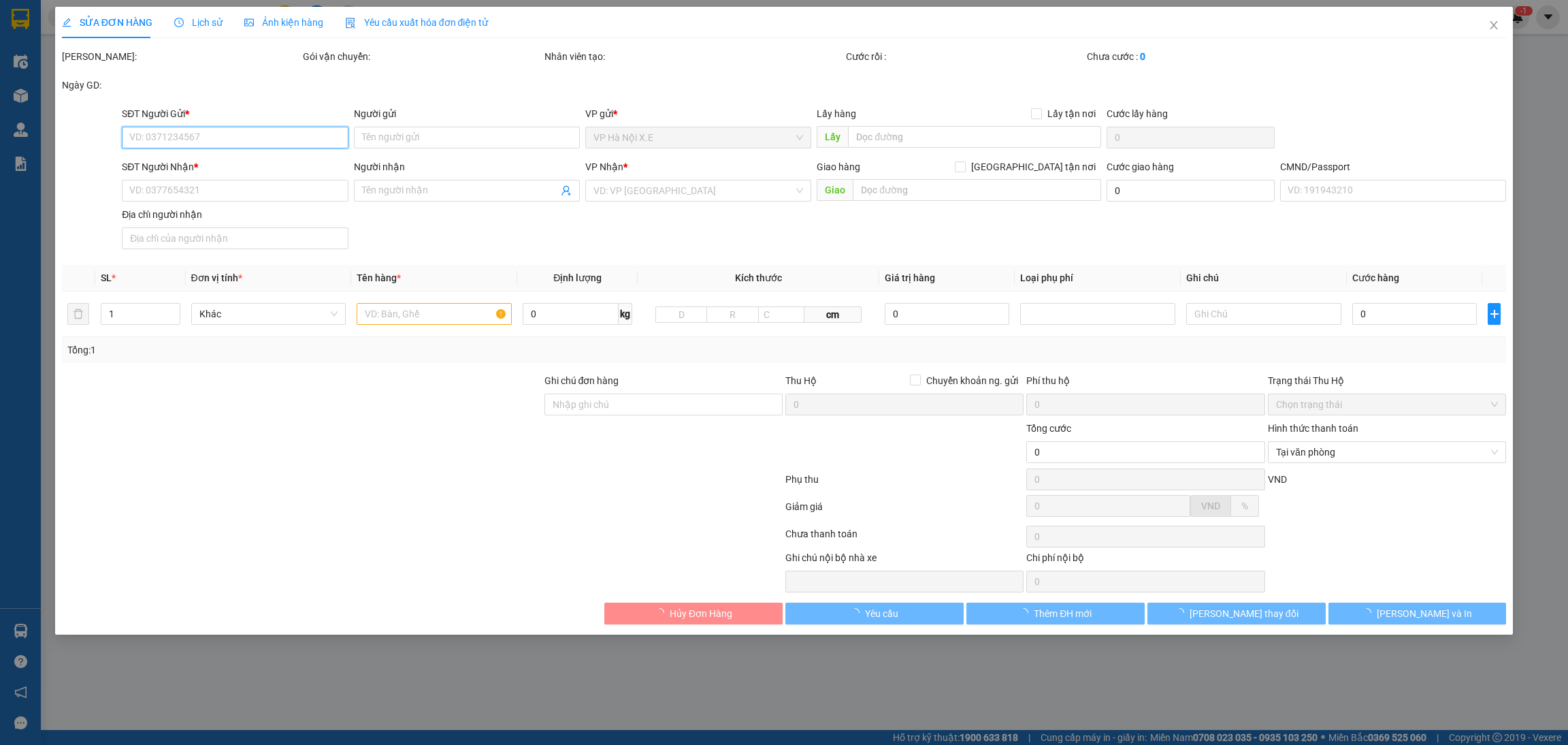
type input "0865812278"
type input "[PERSON_NAME]"
type input "0816588366"
type input "TUẤN ANH"
type input "037087001558 [PERSON_NAME]"
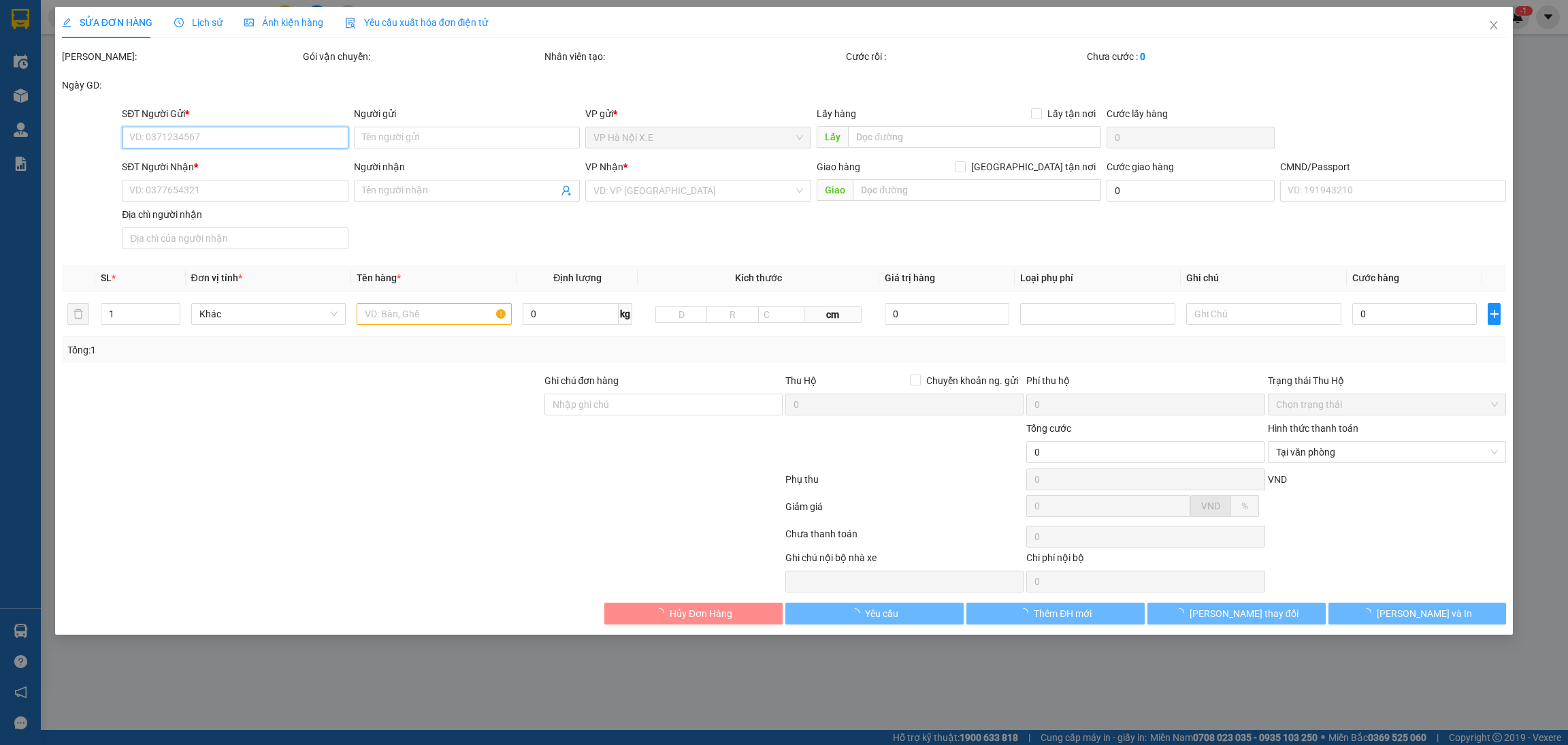
type input "35.000"
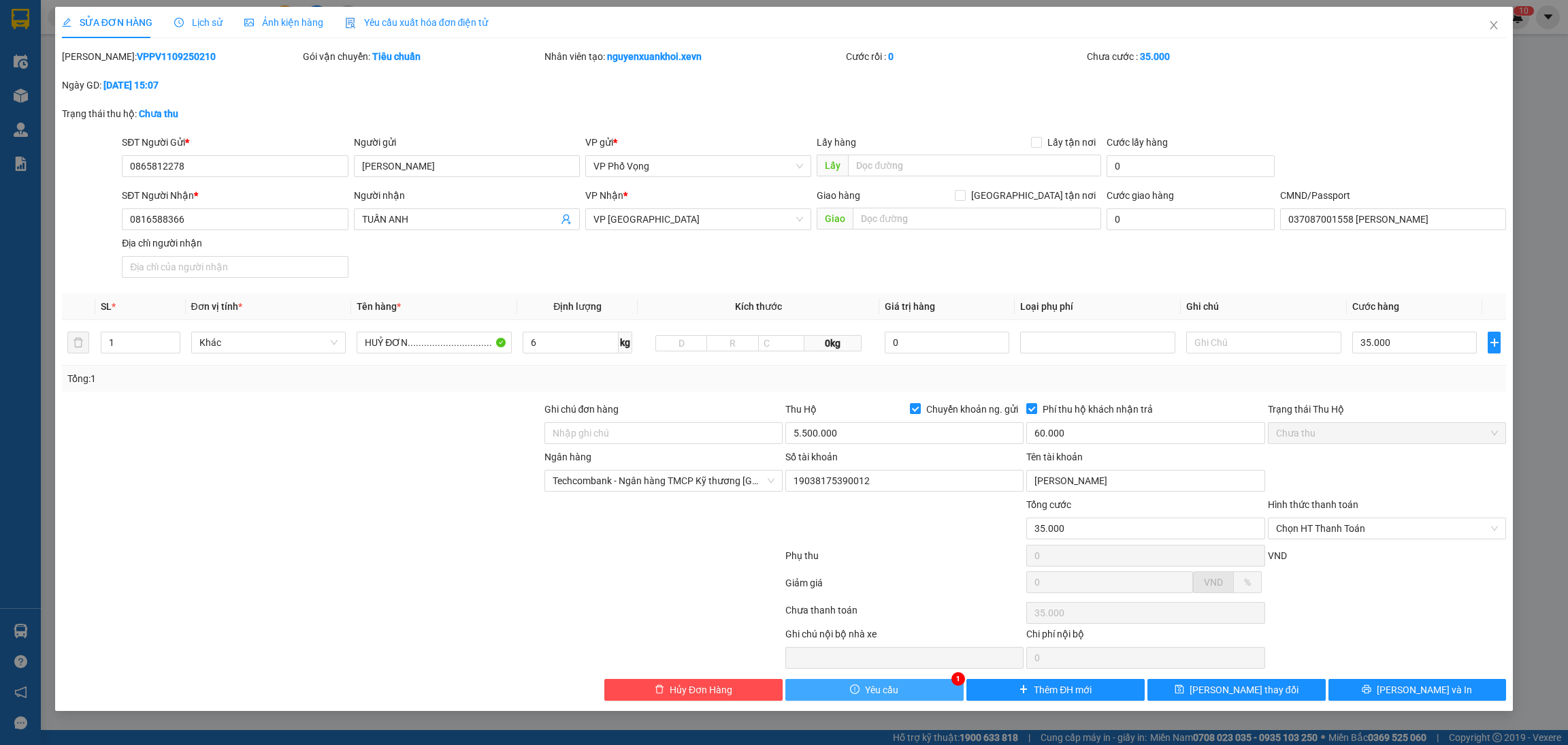
click at [881, 694] on span "Yêu cầu" at bounding box center [881, 689] width 33 height 15
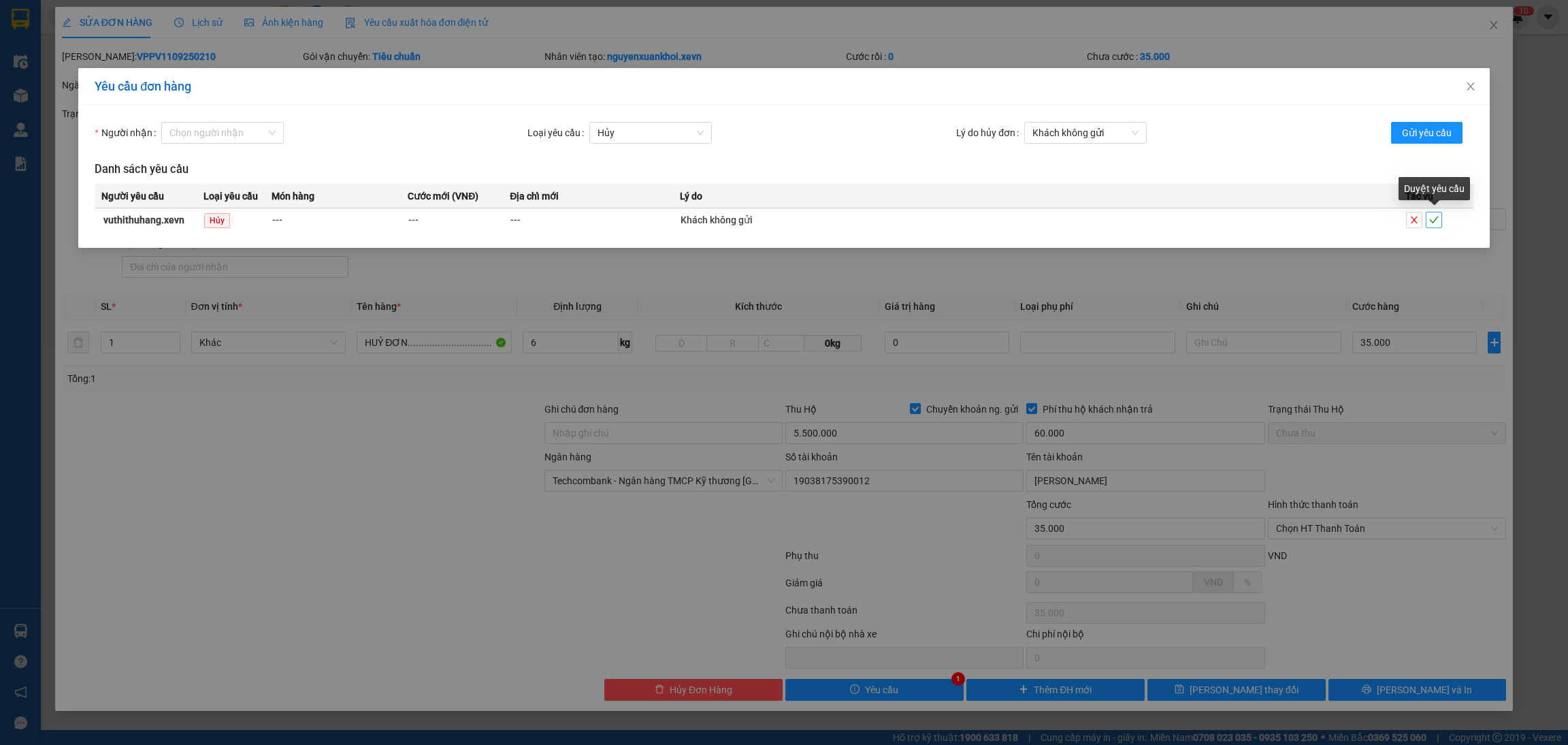
click at [1436, 226] on button "button" at bounding box center [1434, 220] width 17 height 17
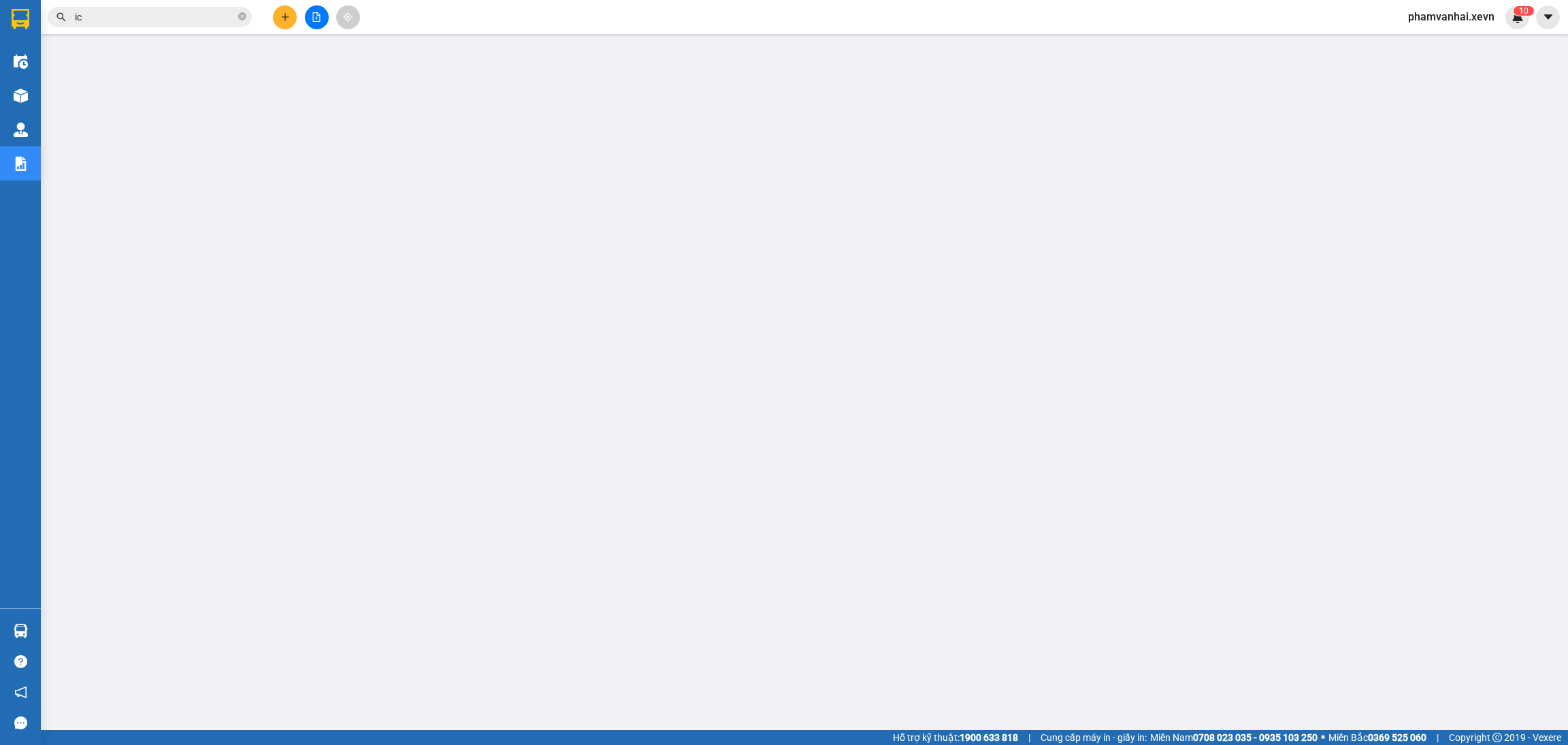
click at [206, 28] on div "Kết quả tìm kiếm ( 10000 ) Bộ lọc Mã ĐH Trạng thái Món hàng Thu hộ Tổng cước Ch…" at bounding box center [132, 17] width 265 height 24
click at [207, 18] on input "ic" at bounding box center [155, 17] width 161 height 15
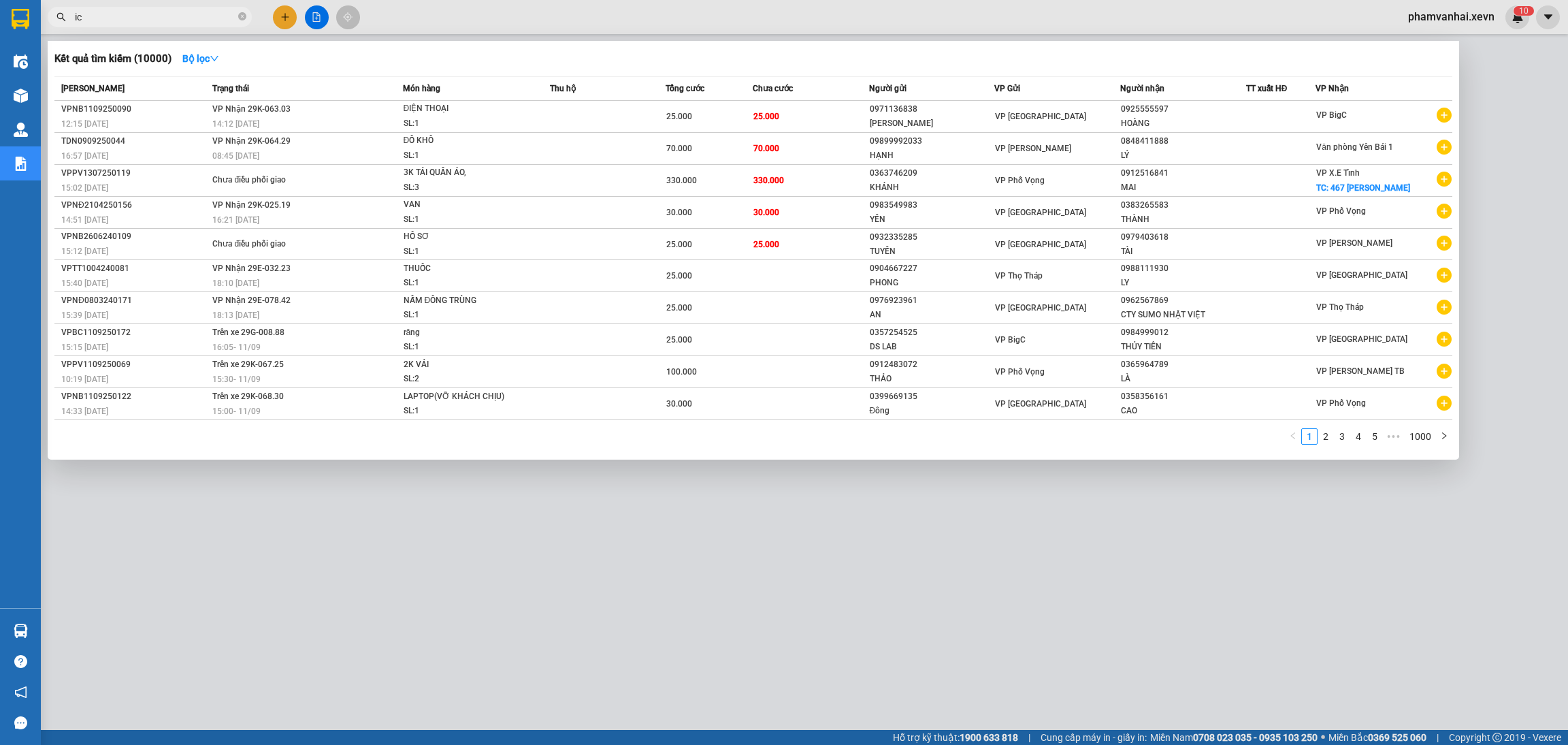
click at [190, 21] on input "ic" at bounding box center [155, 17] width 161 height 15
paste input "0961600520"
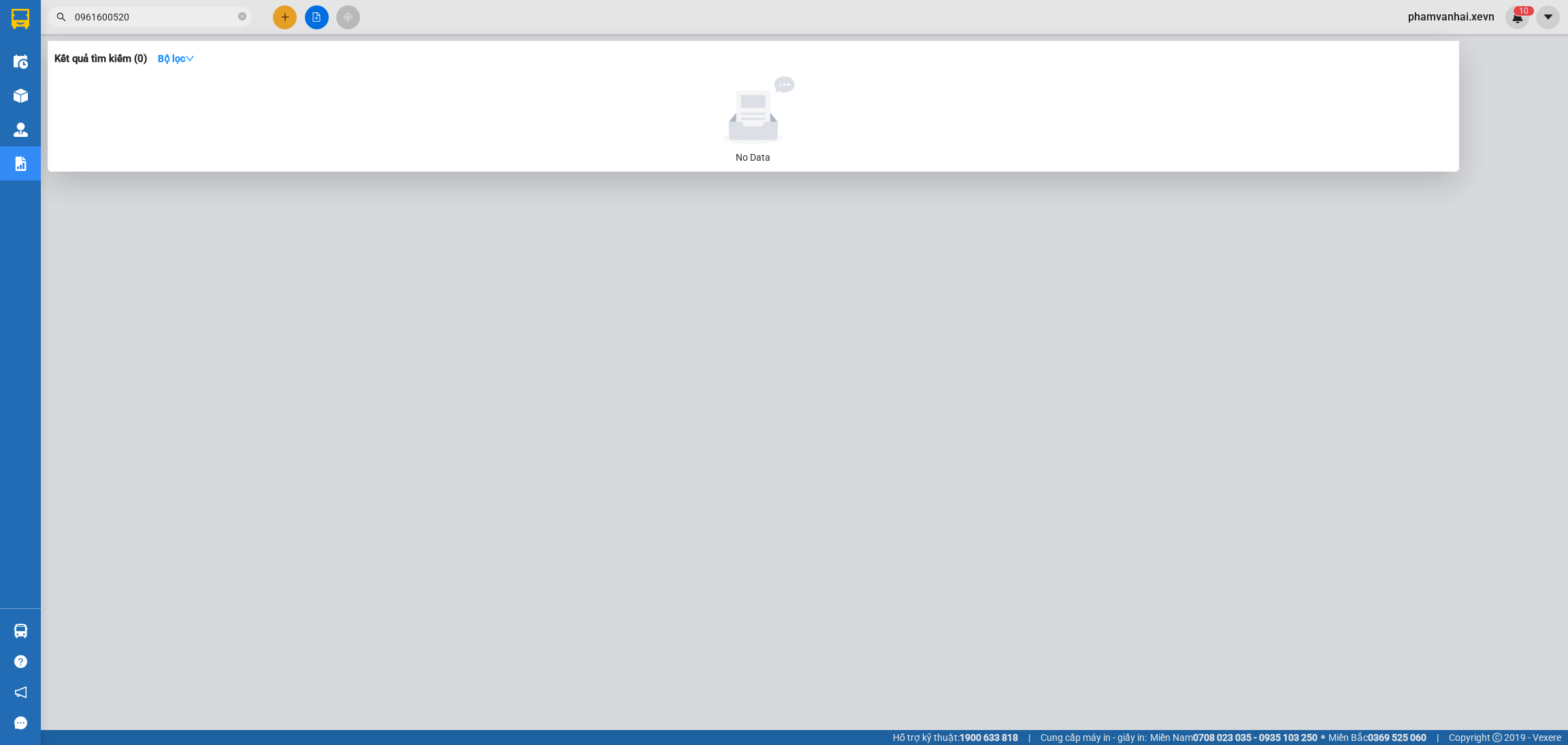
type input "0961600520"
click at [1522, 17] on div at bounding box center [784, 372] width 1568 height 745
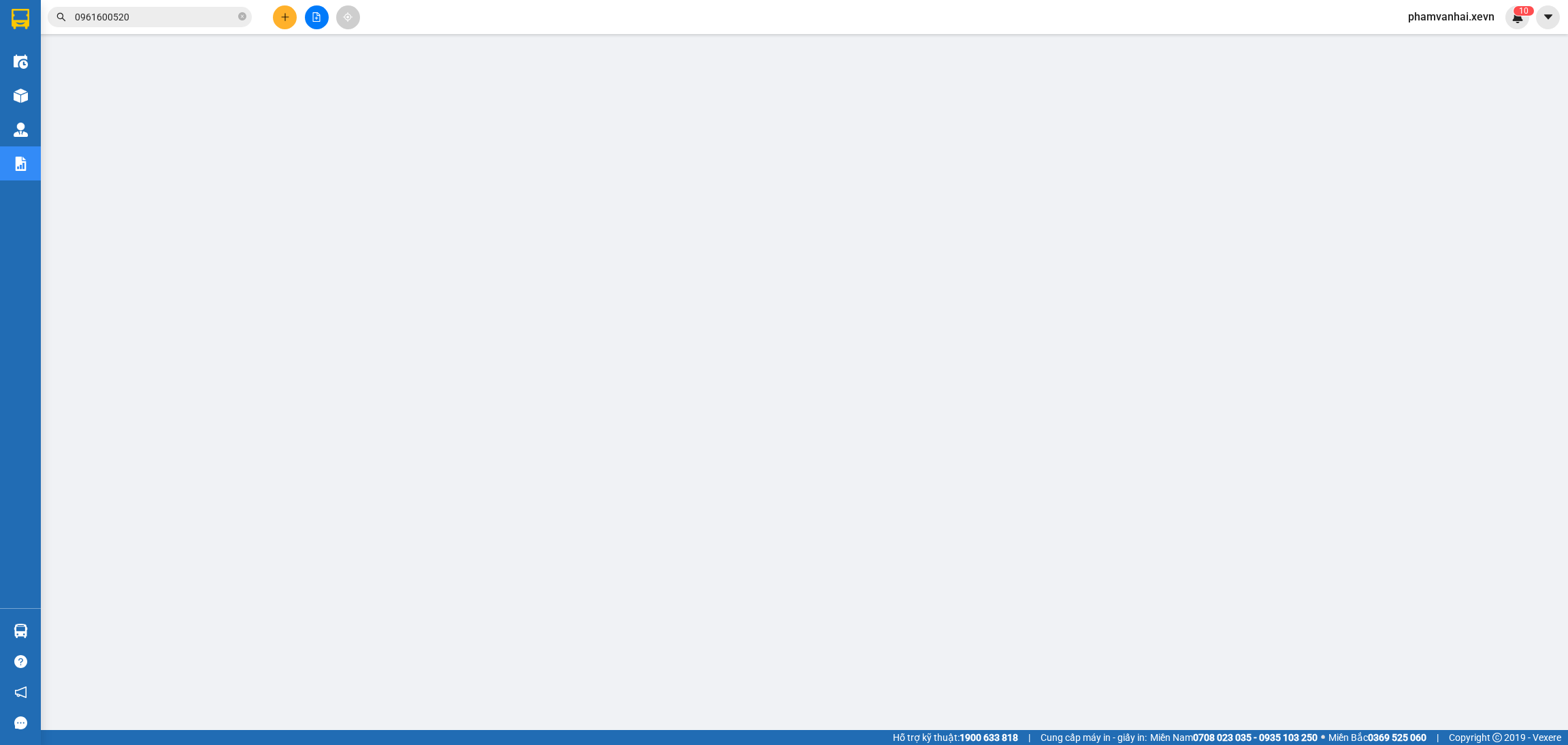
click at [1522, 17] on img at bounding box center [1517, 17] width 12 height 12
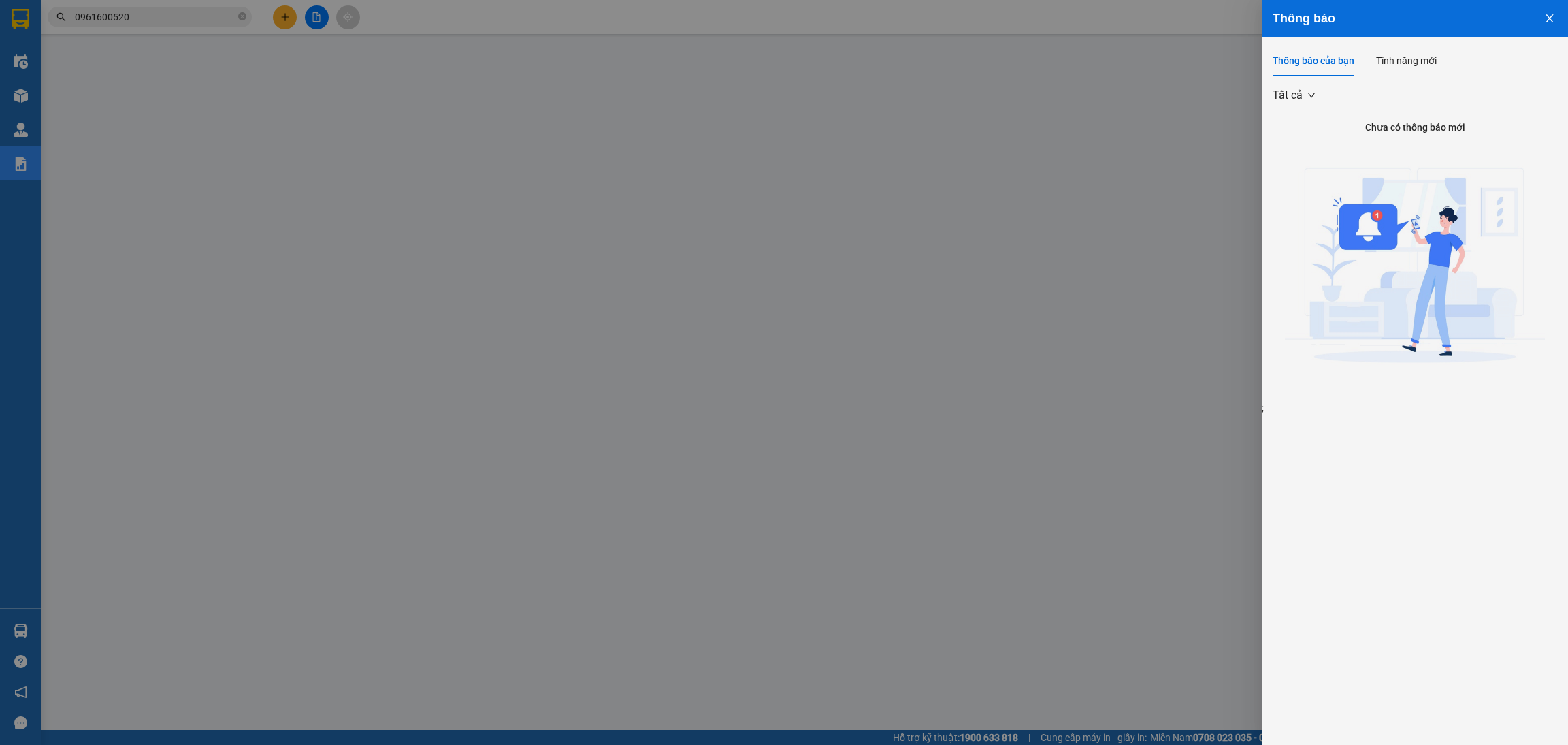
click at [1561, 16] on button "Close" at bounding box center [1550, 17] width 37 height 35
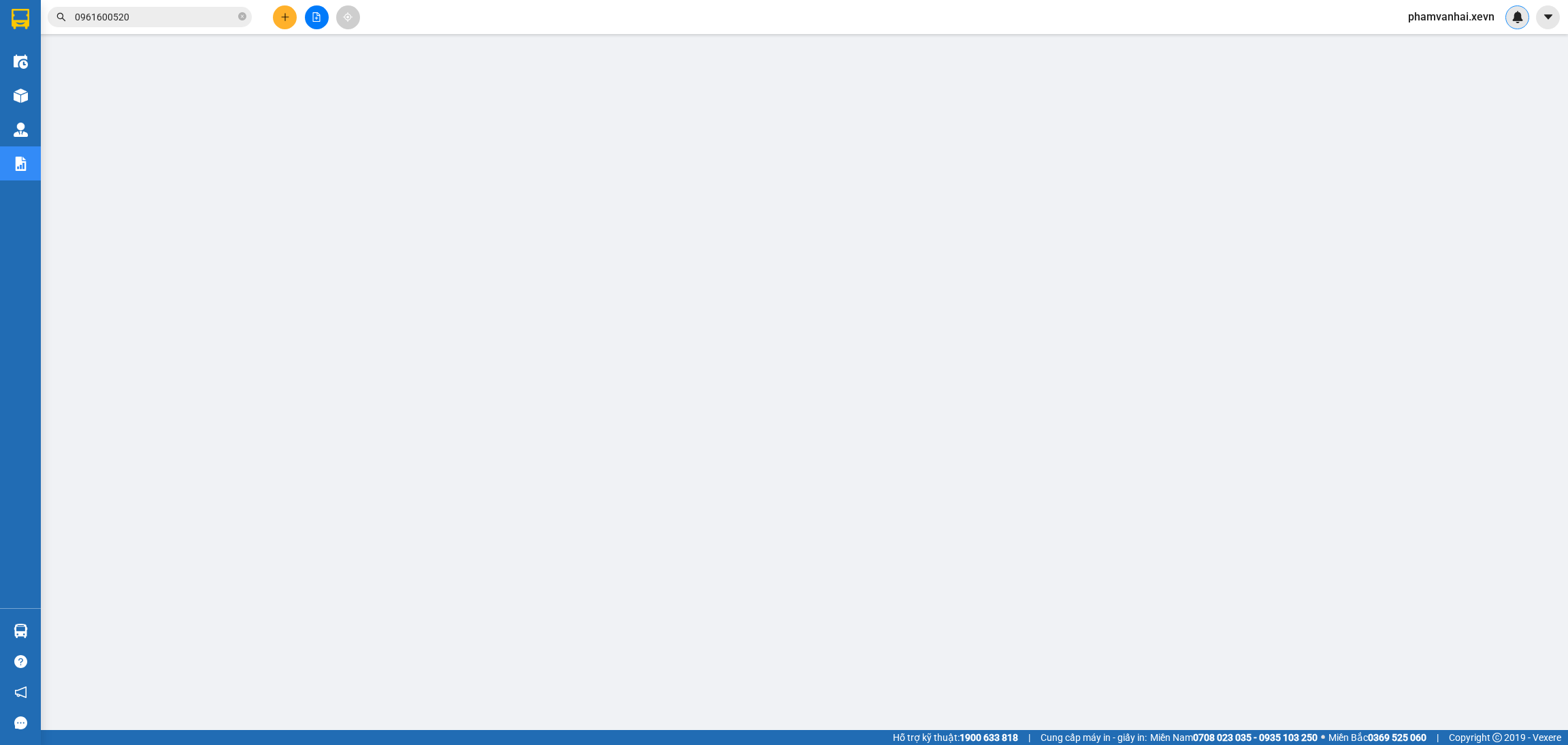
click at [1511, 25] on div at bounding box center [1517, 17] width 24 height 24
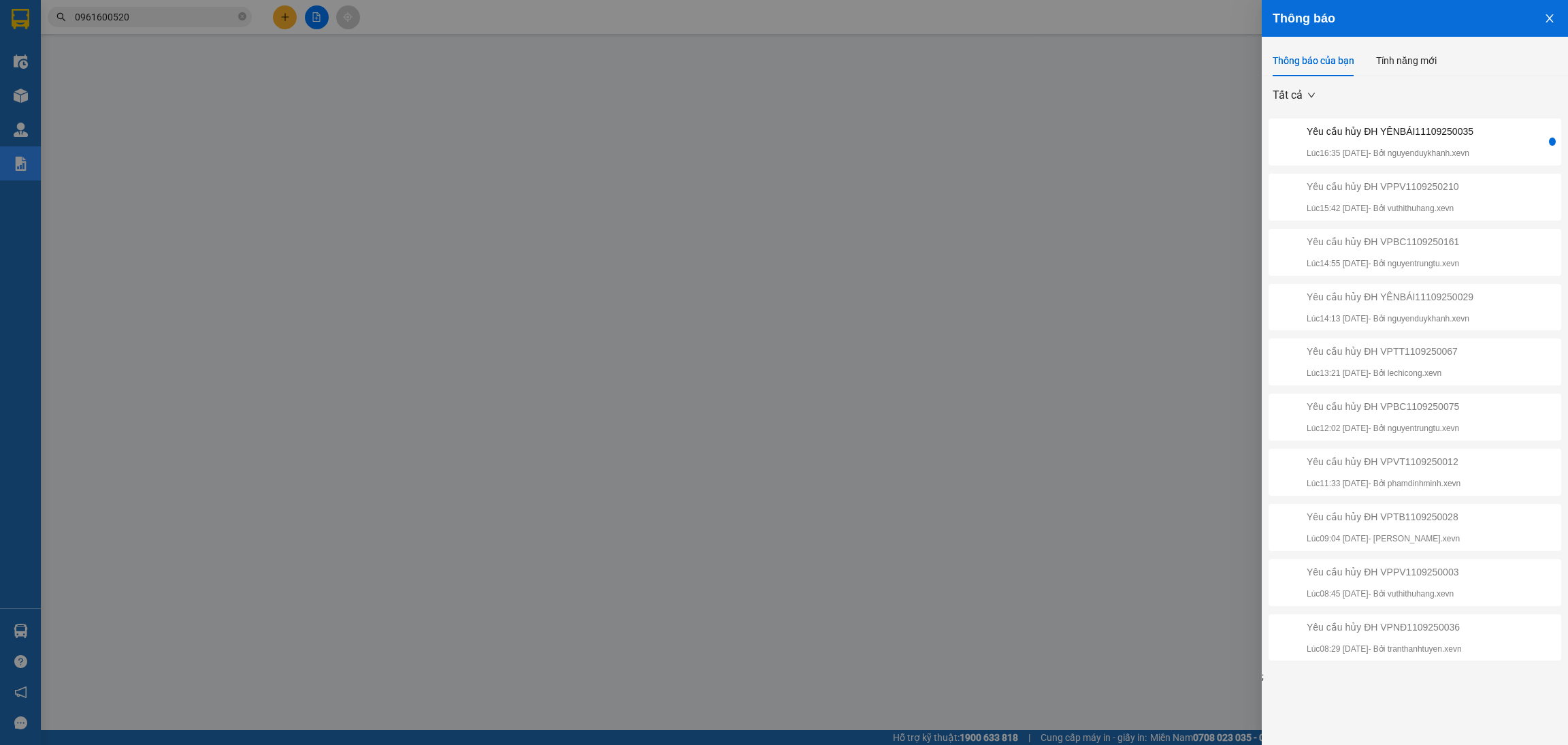
click at [1413, 131] on div "Yêu cầu hủy ĐH YÊNBÁI11109250035" at bounding box center [1390, 132] width 166 height 15
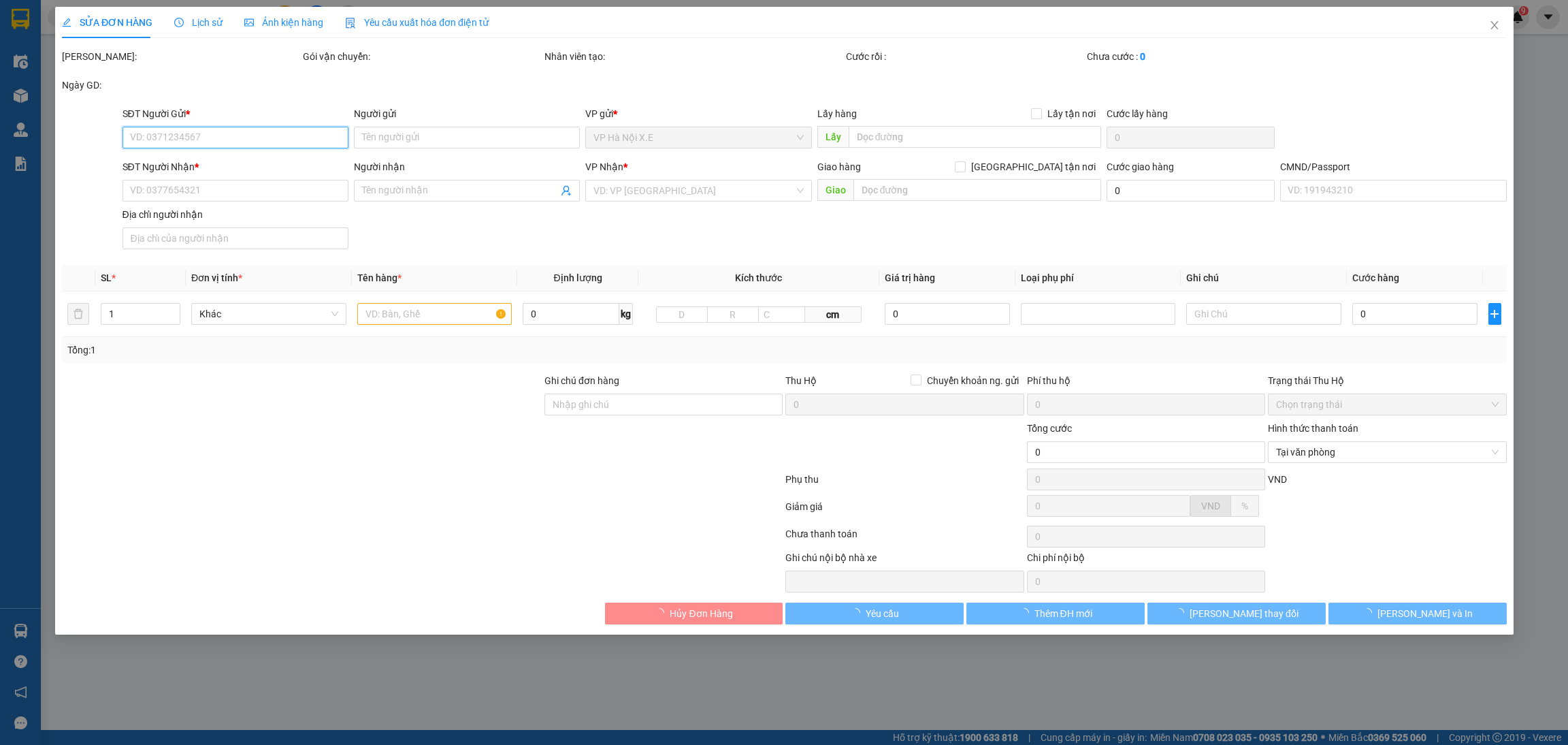
type input "0333271102"
type input "LINH"
type input "0355921972"
type input "HUẤN"
type input "60.000"
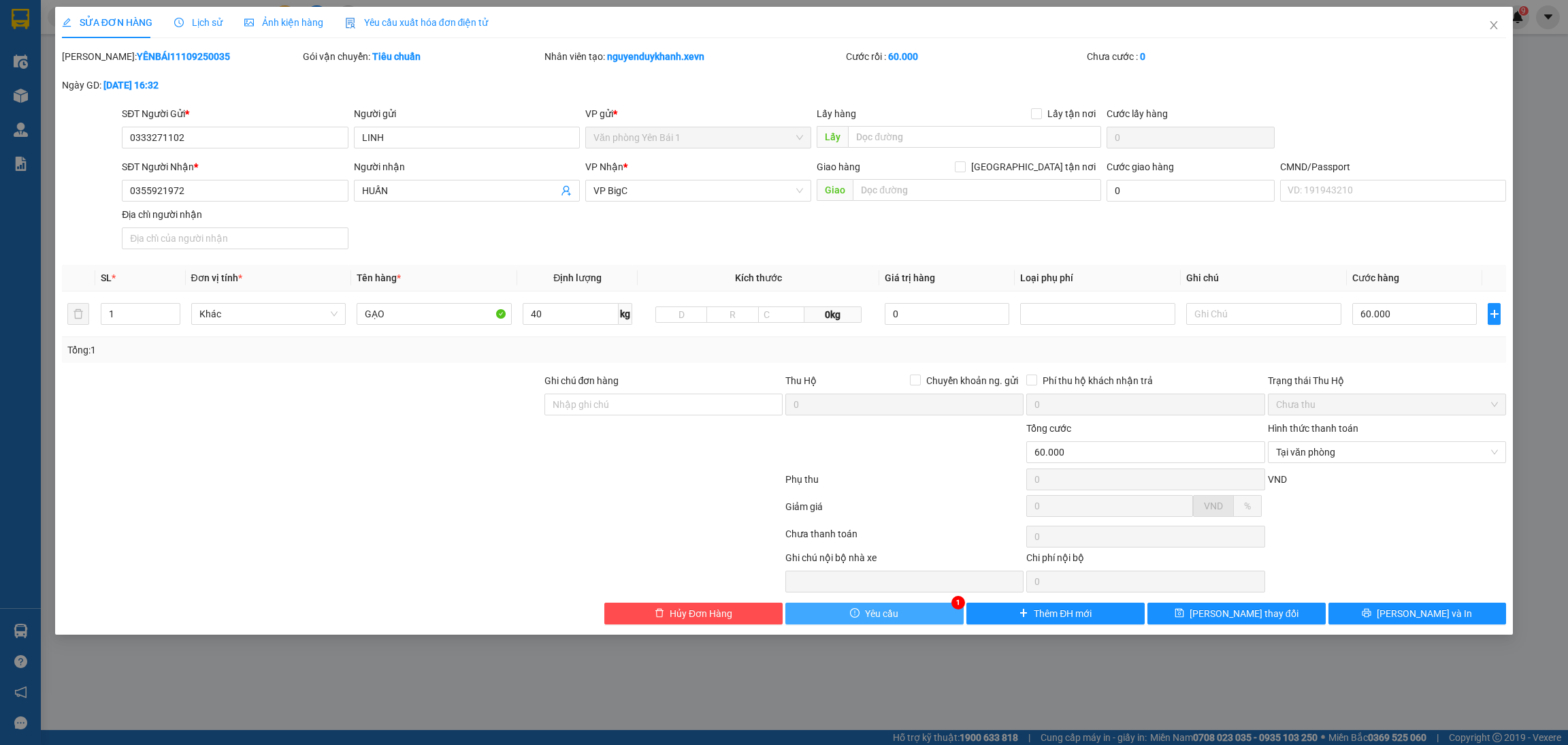
click at [887, 618] on span "Yêu cầu" at bounding box center [881, 613] width 33 height 15
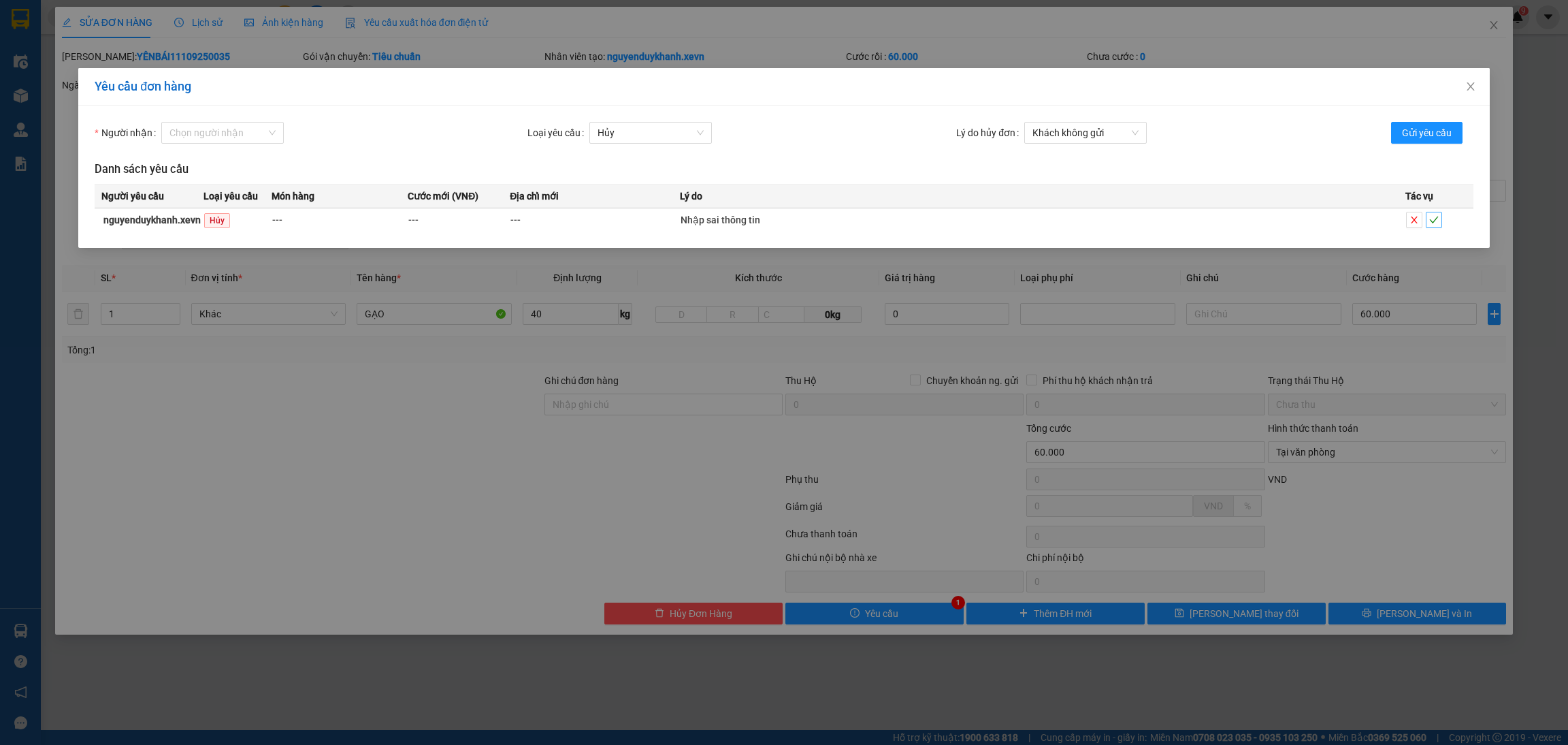
click at [1439, 222] on span "check" at bounding box center [1434, 219] width 15 height 9
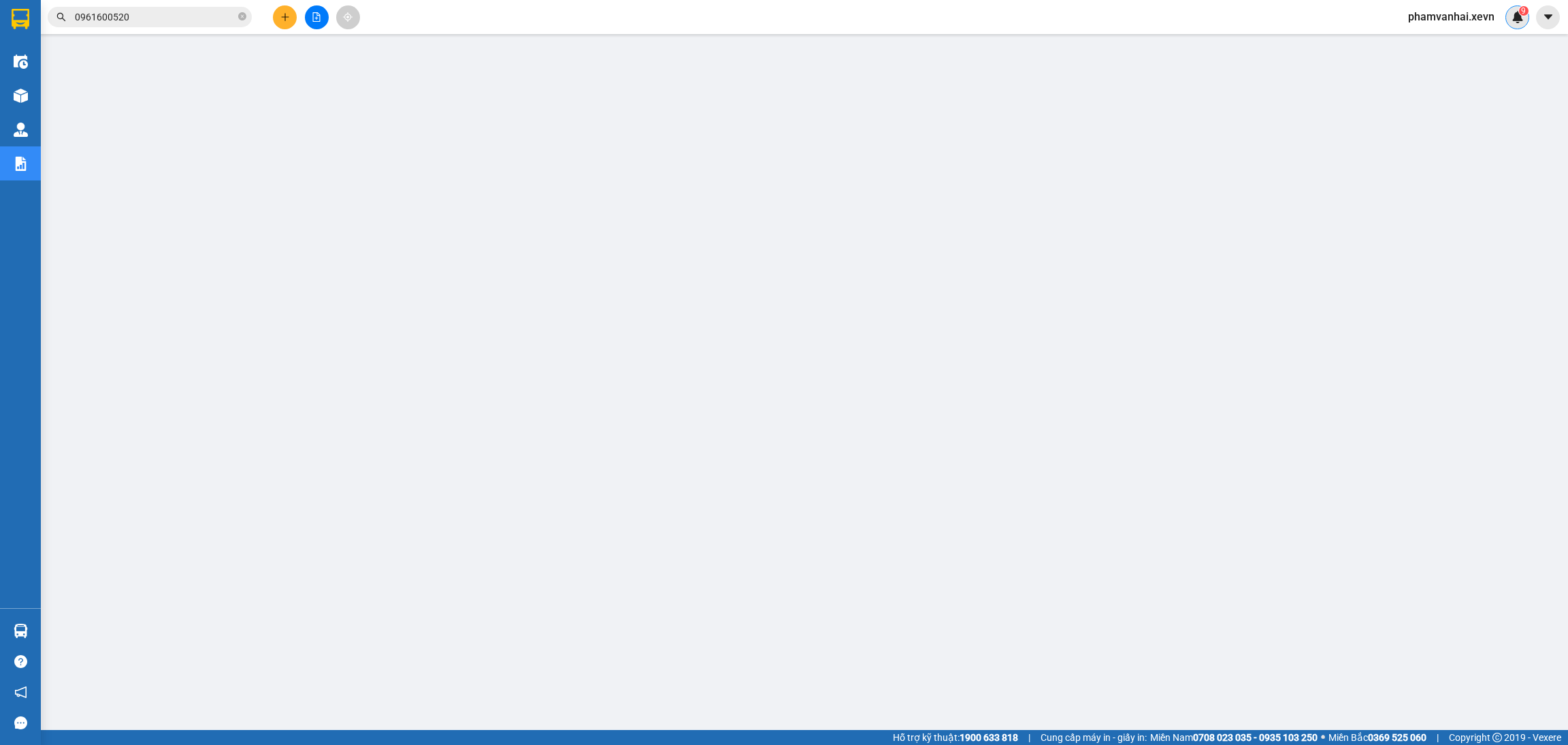
click at [1521, 21] on img at bounding box center [1517, 17] width 12 height 12
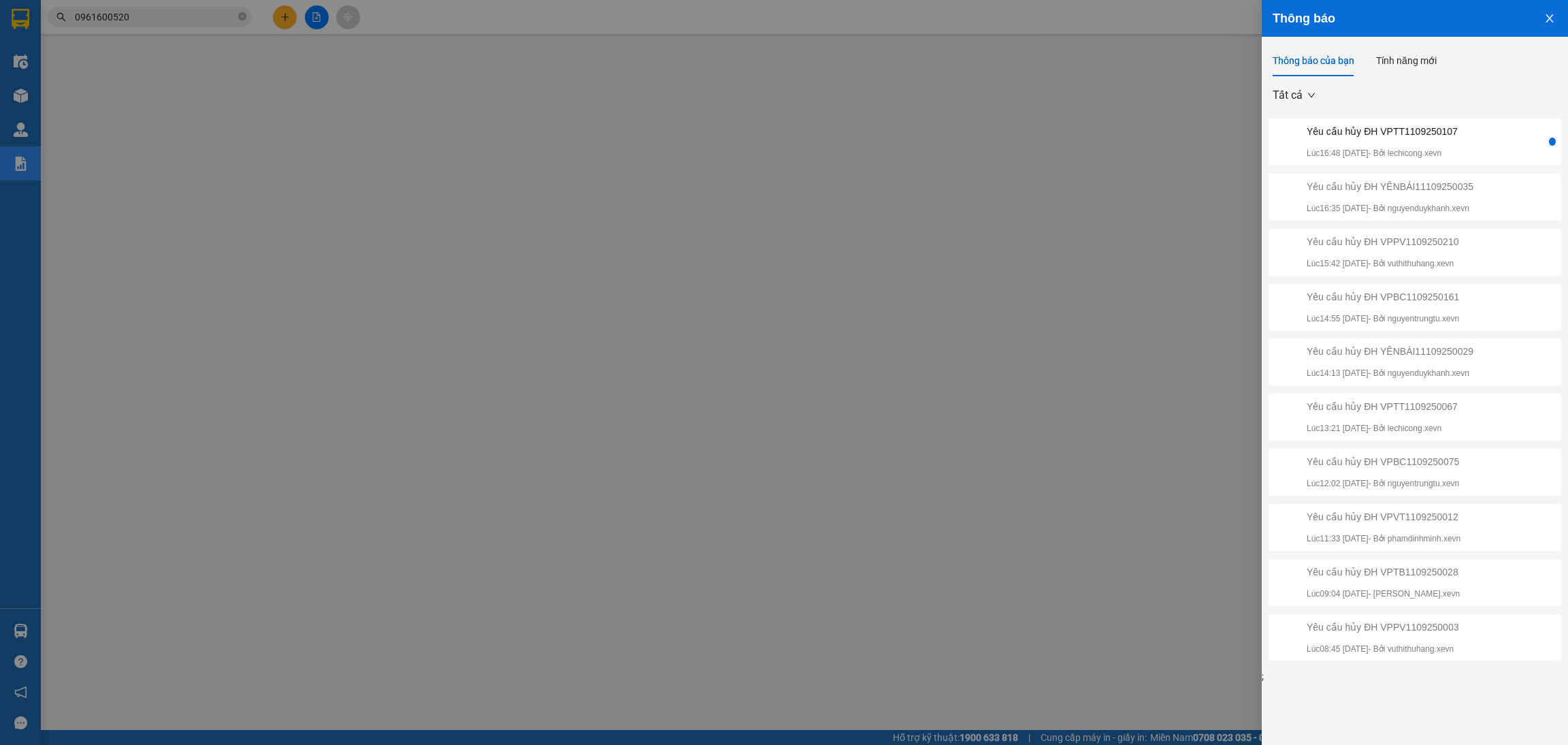
click at [1430, 137] on div "Yêu cầu hủy ĐH VPTT1109250107" at bounding box center [1382, 132] width 151 height 15
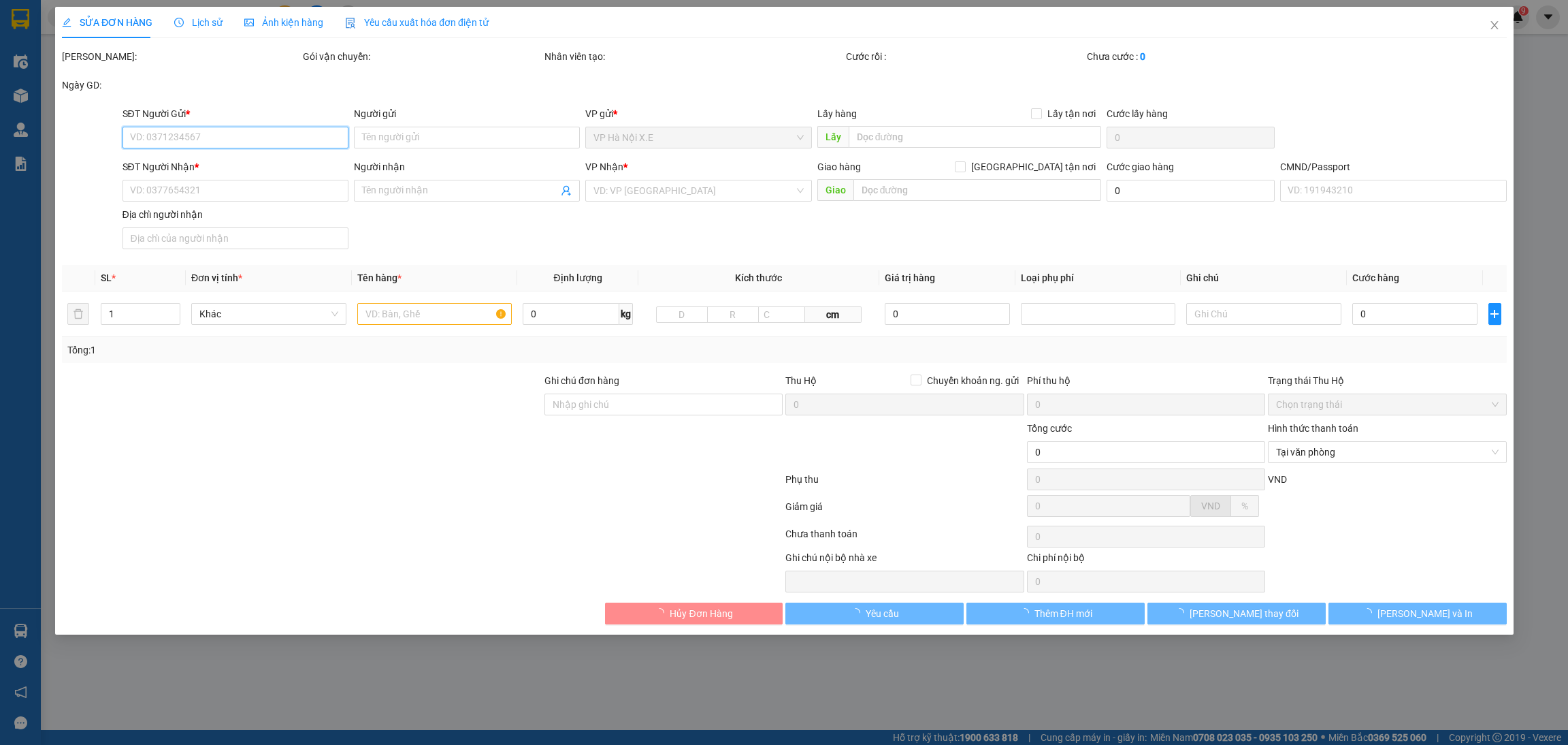
type input "0379228988"
type input "QUANG"
type input "0969308866"
type input "CHỊ [PERSON_NAME]"
type input "025059000460 QUÂN"
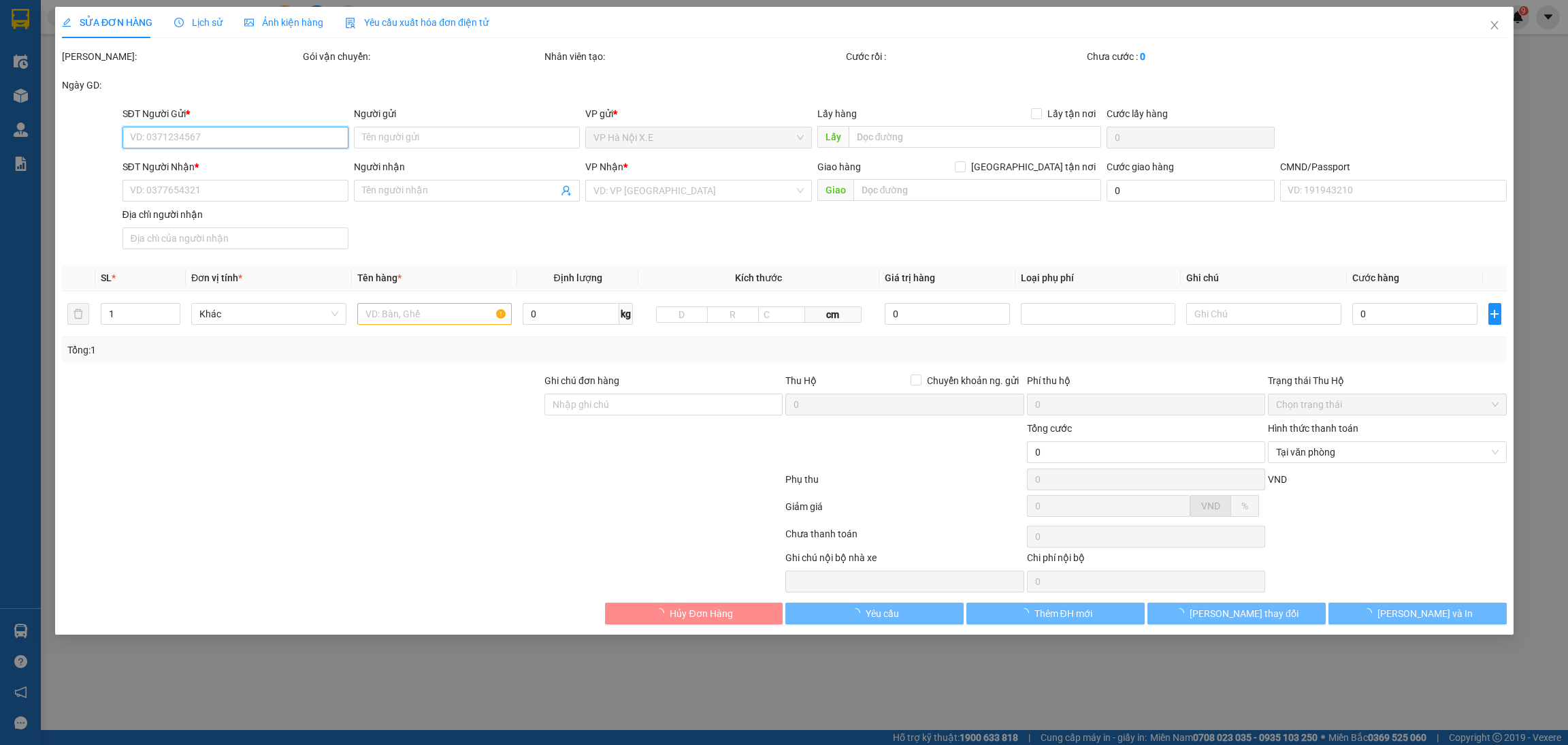
type input "35.000"
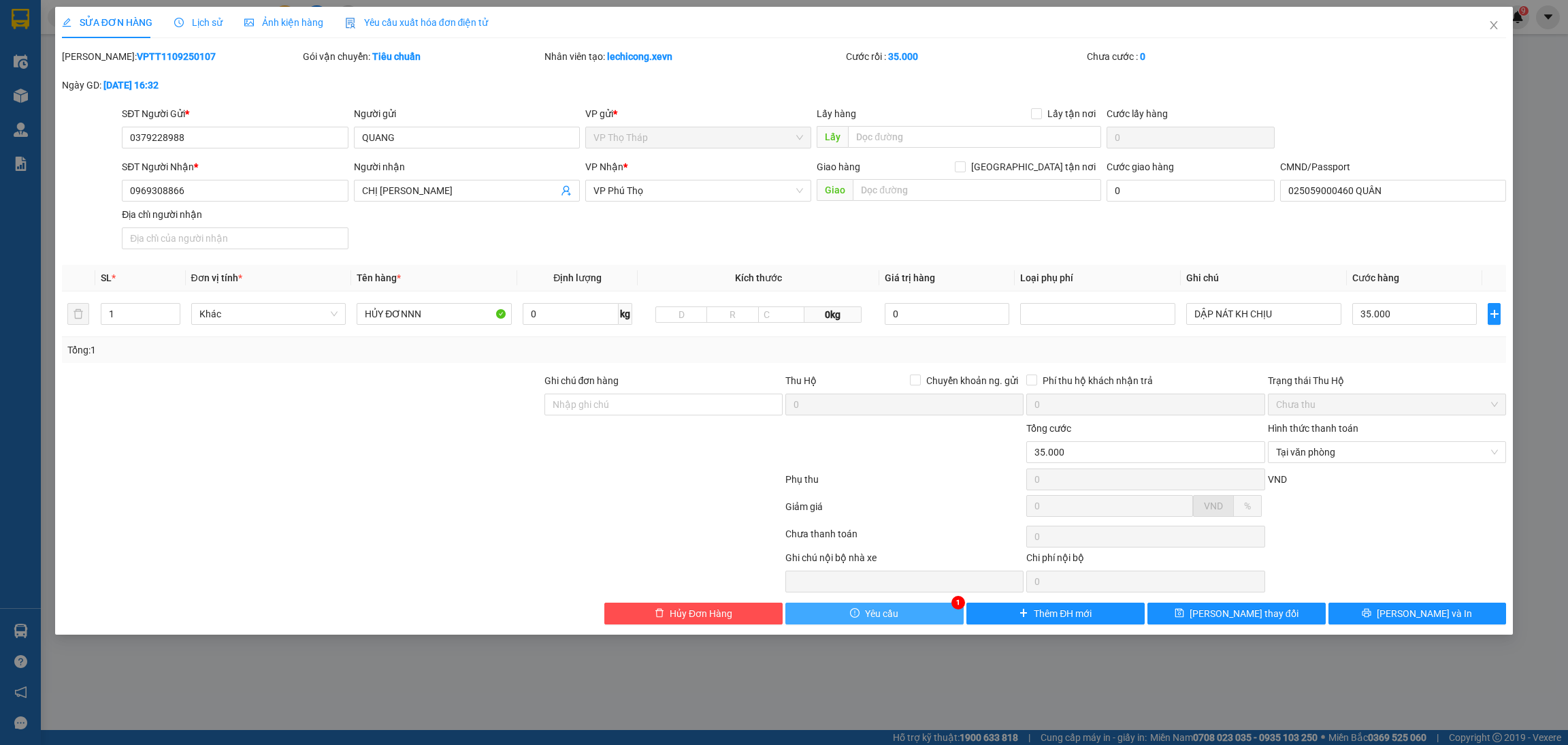
click at [899, 618] on button "Yêu cầu" at bounding box center [875, 613] width 178 height 22
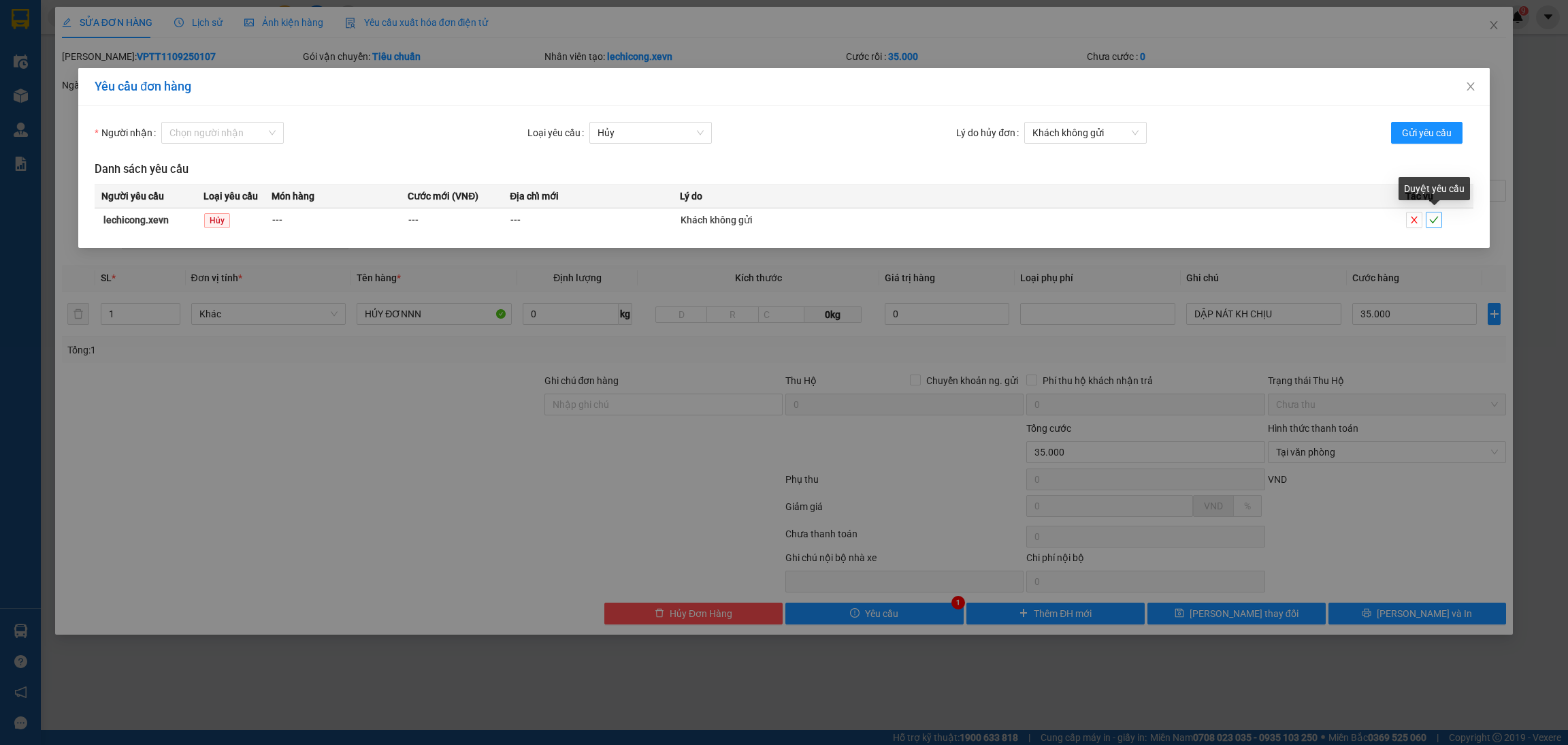
click at [1432, 228] on button "button" at bounding box center [1434, 220] width 17 height 17
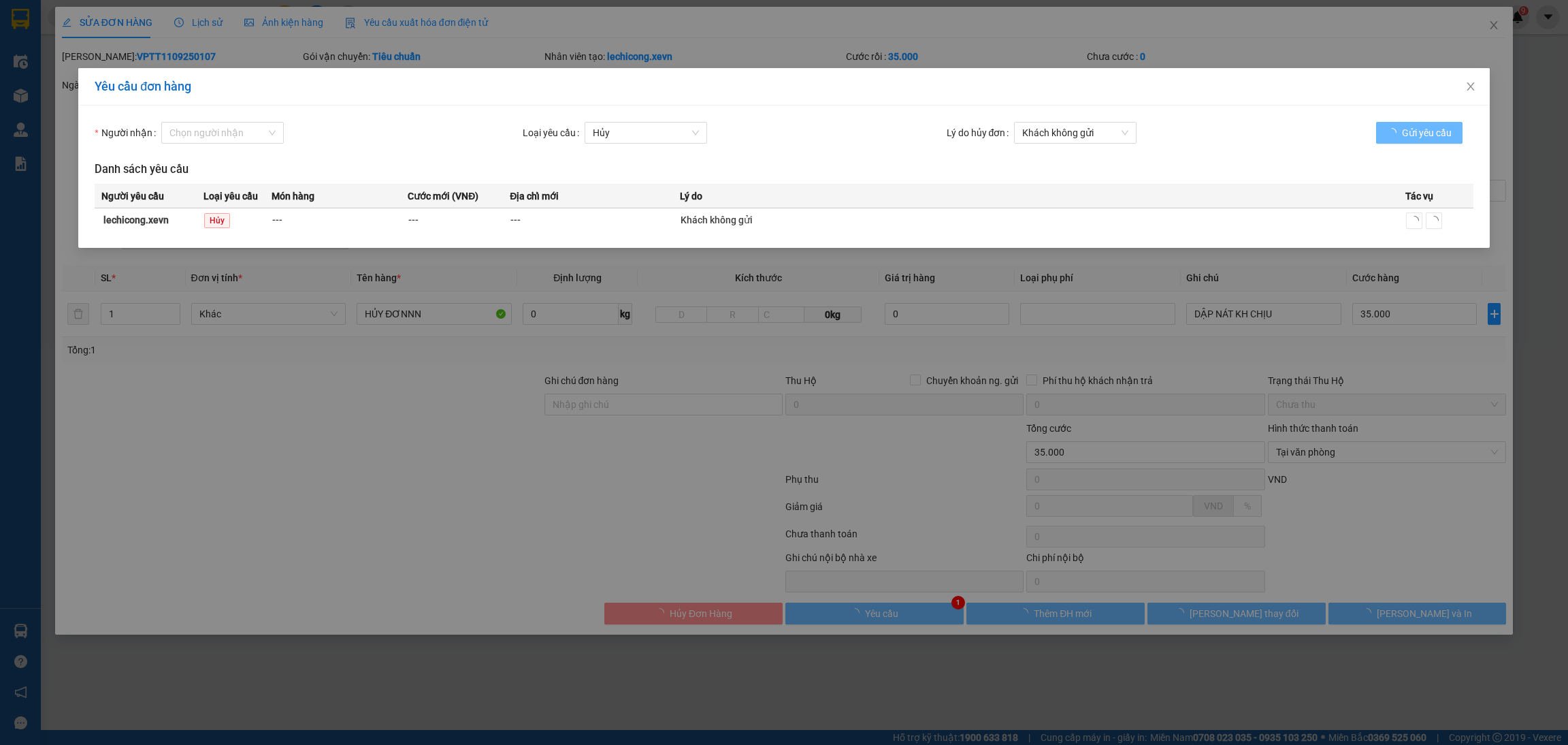
click at [1434, 218] on icon "loading" at bounding box center [1433, 220] width 9 height 9
